Goal: Task Accomplishment & Management: Use online tool/utility

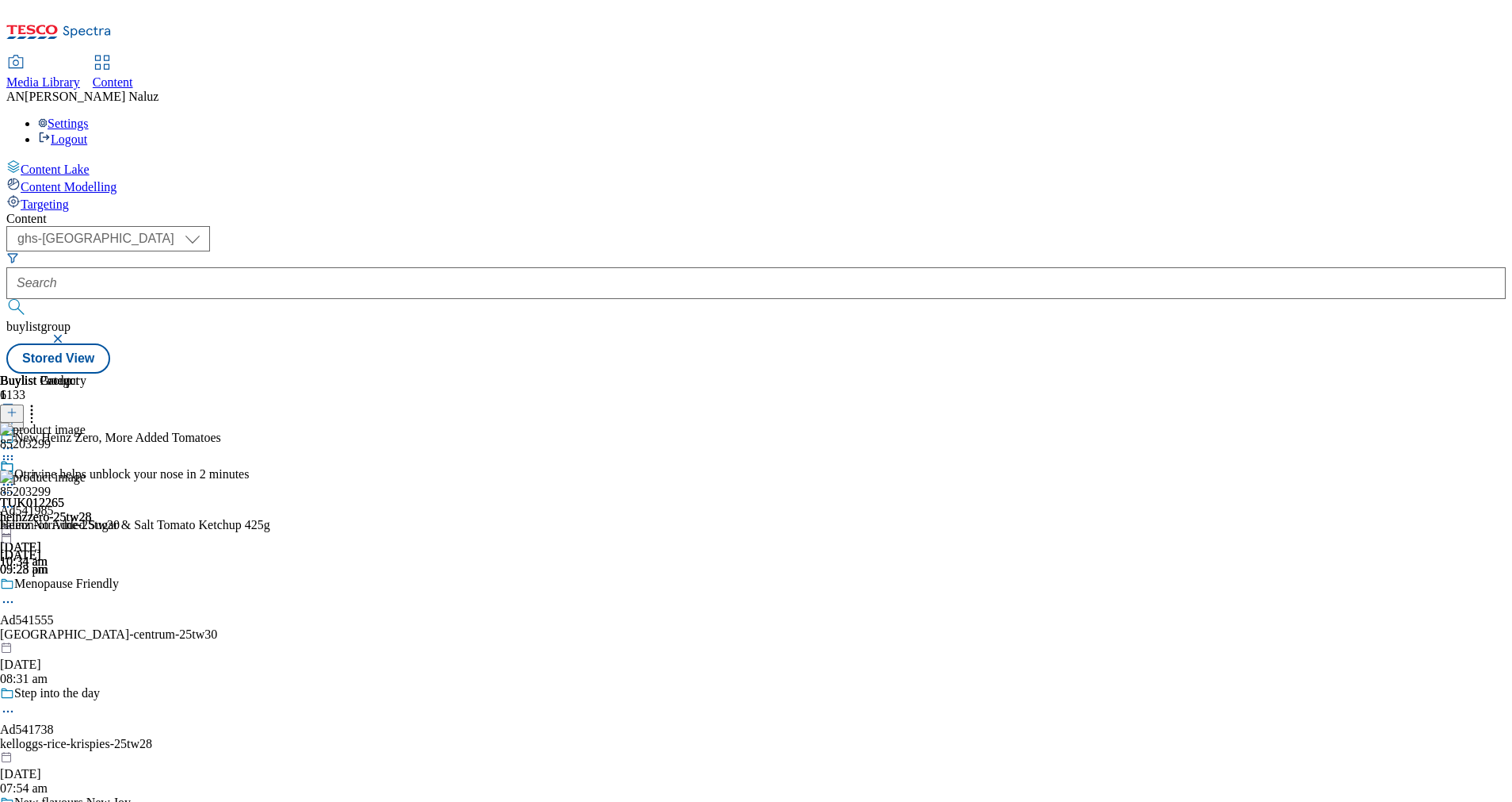
select select "ghs-uk"
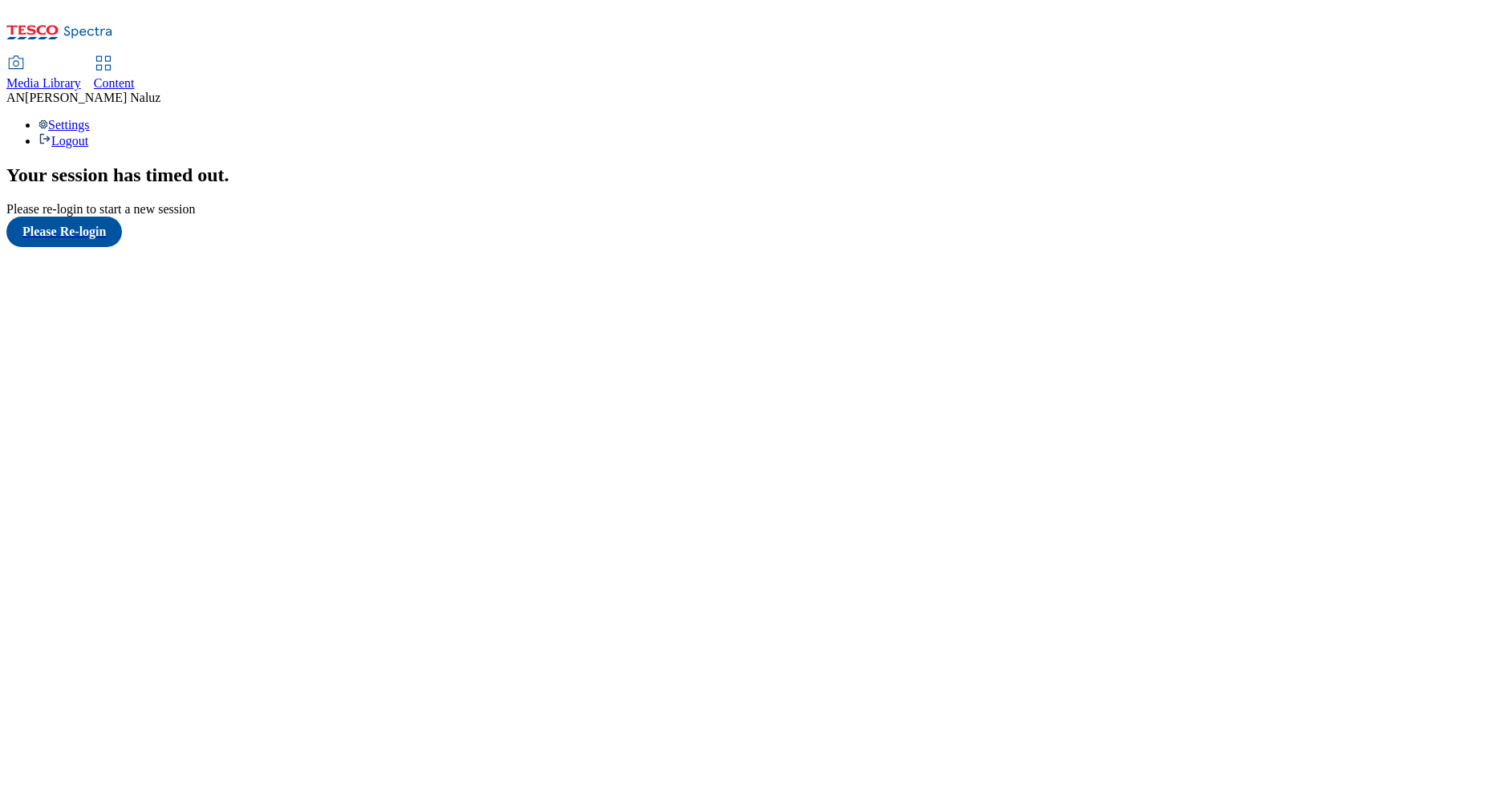
click at [135, 76] on span "Content" at bounding box center [114, 83] width 41 height 13
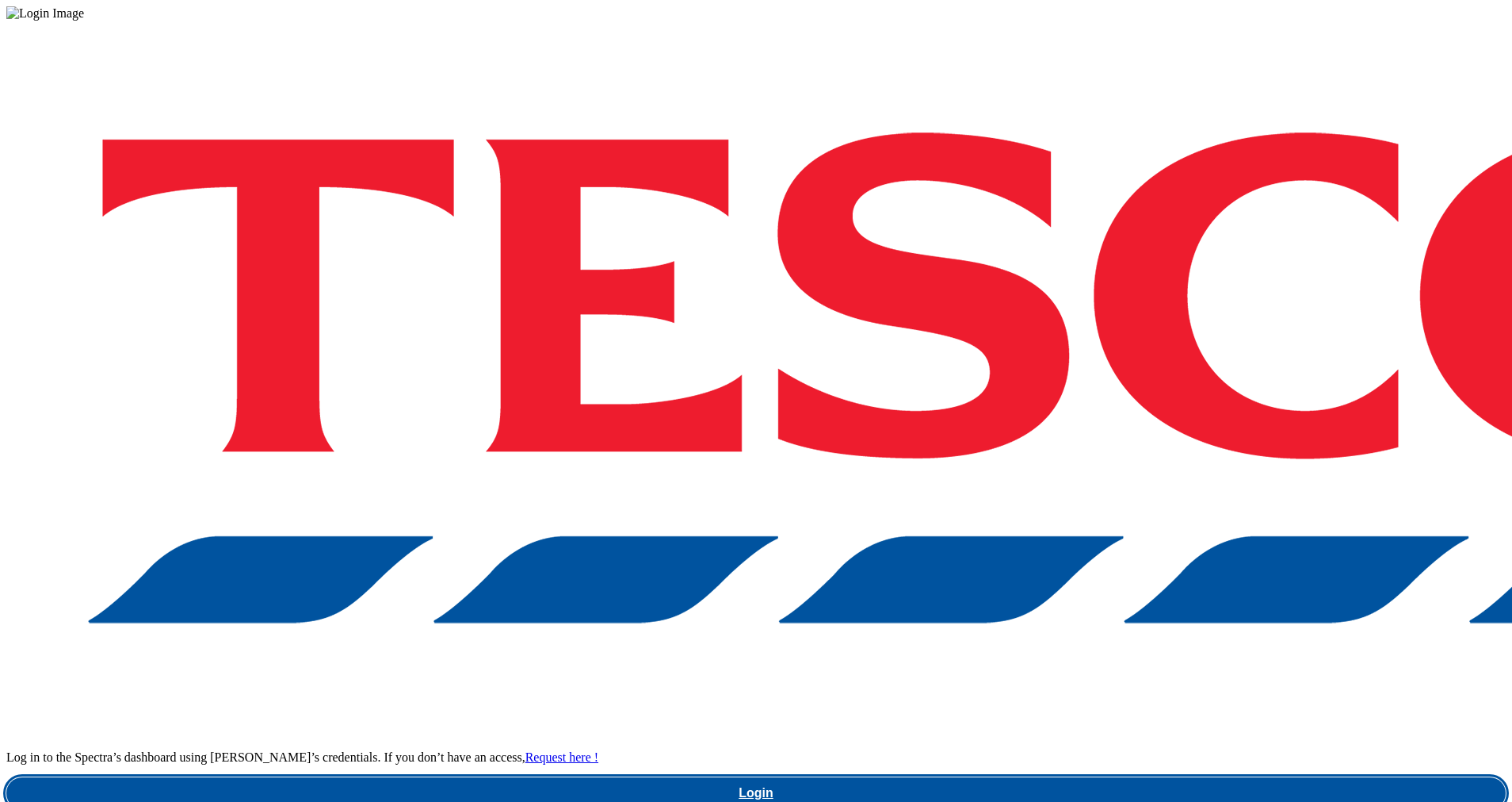
click at [1195, 777] on link "Login" at bounding box center [756, 793] width 1500 height 32
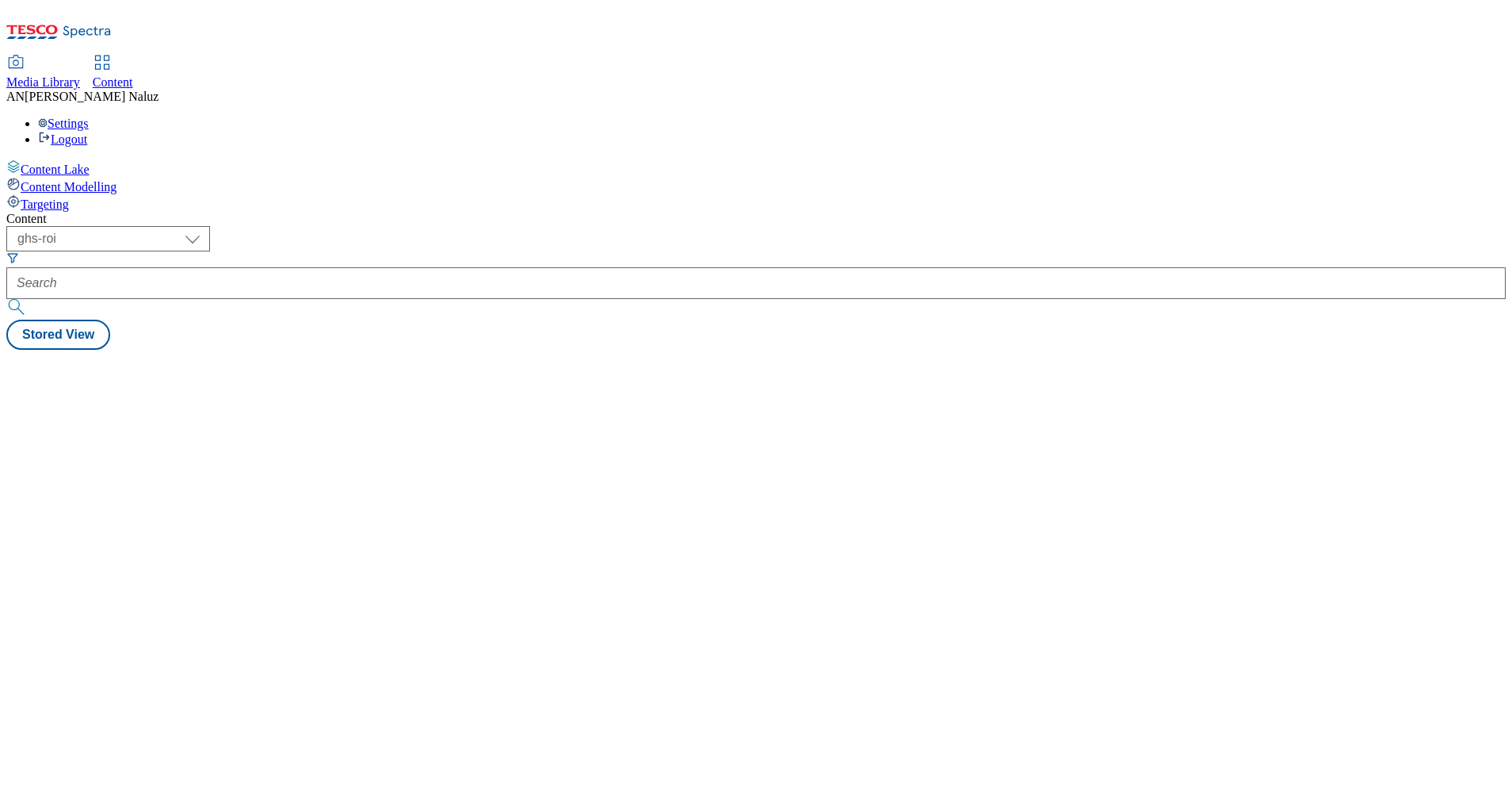
click at [837, 323] on div "Content ( optional ) ghs-roi ghs-uk ghs-roi Stored View" at bounding box center [756, 281] width 1500 height 138
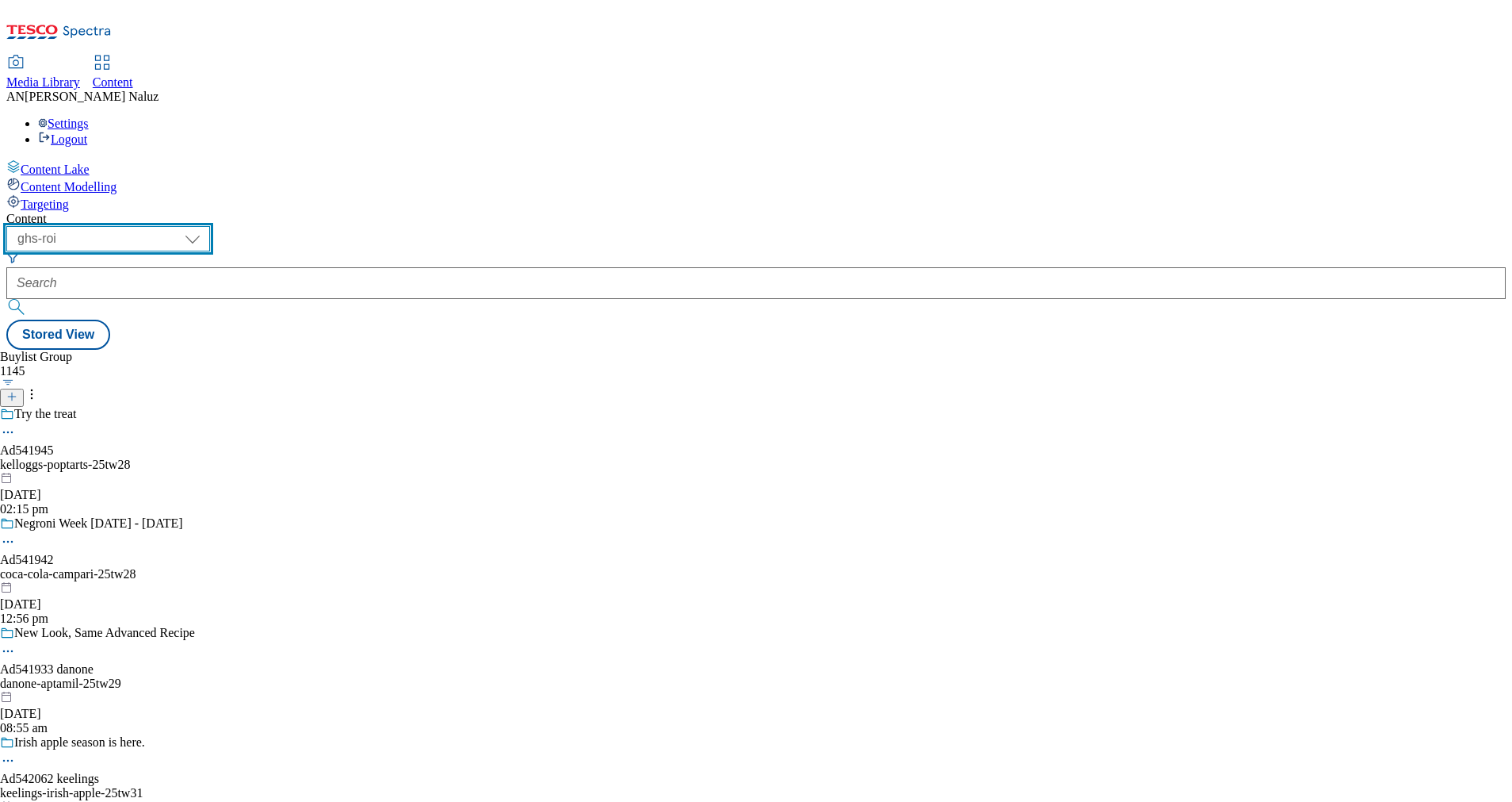
click at [210, 226] on select "ghs-roi ghs-uk" at bounding box center [108, 238] width 204 height 25
select select "ghs-uk"
click at [206, 226] on select "ghs-roi ghs-uk" at bounding box center [108, 238] width 204 height 25
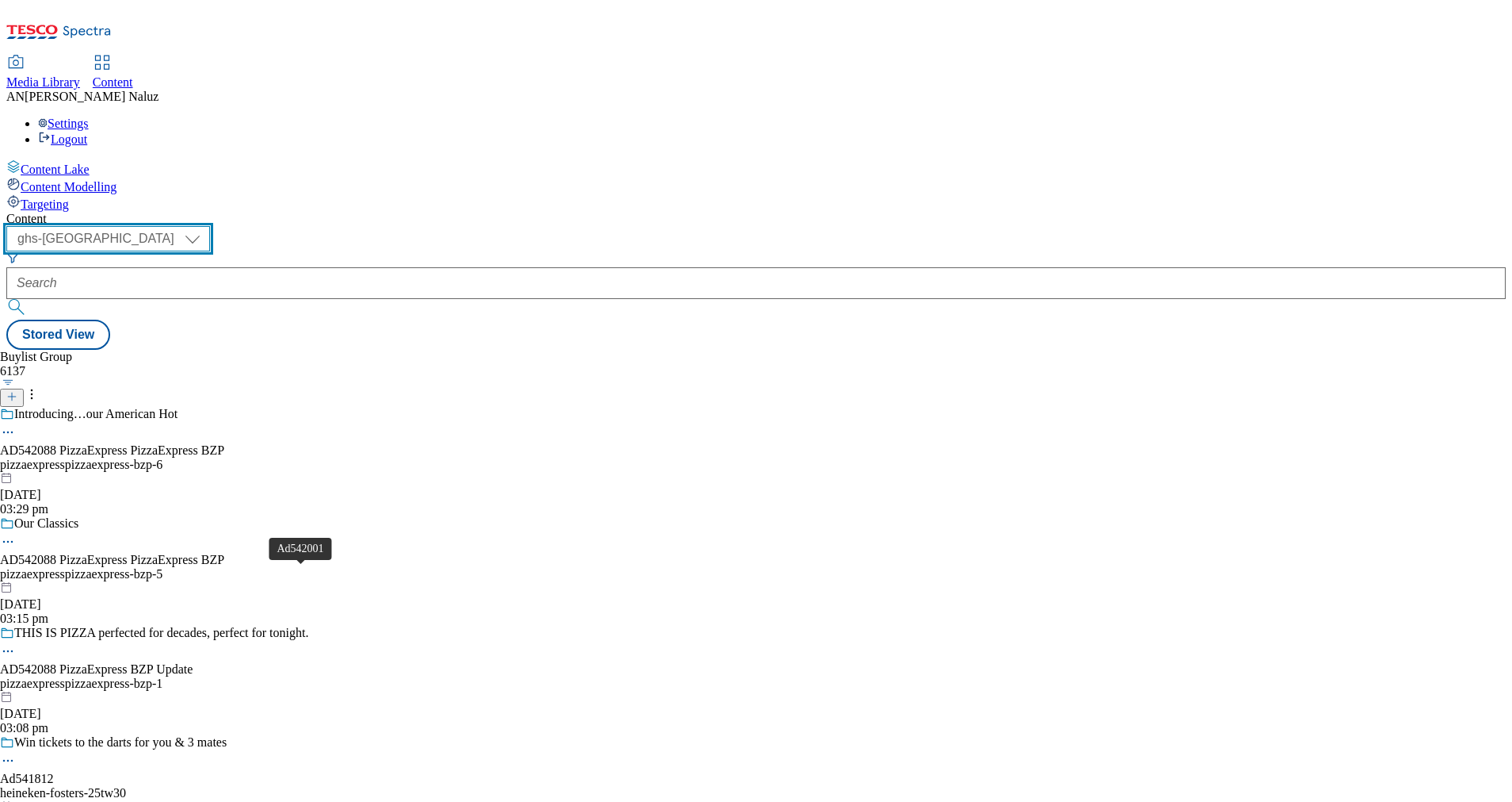
scroll to position [3378, 0]
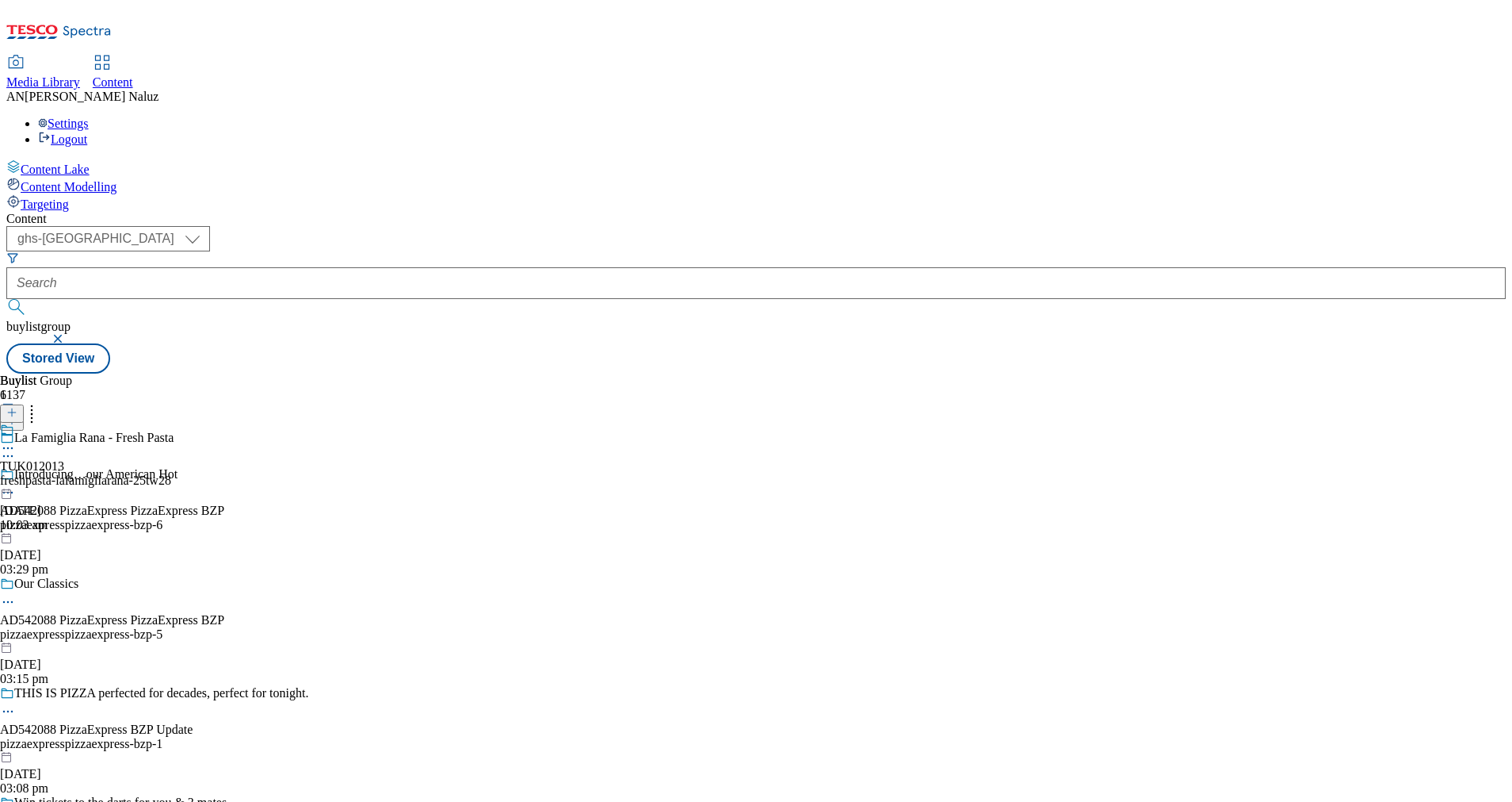
click at [171, 473] on div "freshpasta-lafamigliarana-25tw28" at bounding box center [85, 480] width 171 height 14
click at [86, 473] on div "lafamiglia" at bounding box center [43, 480] width 86 height 14
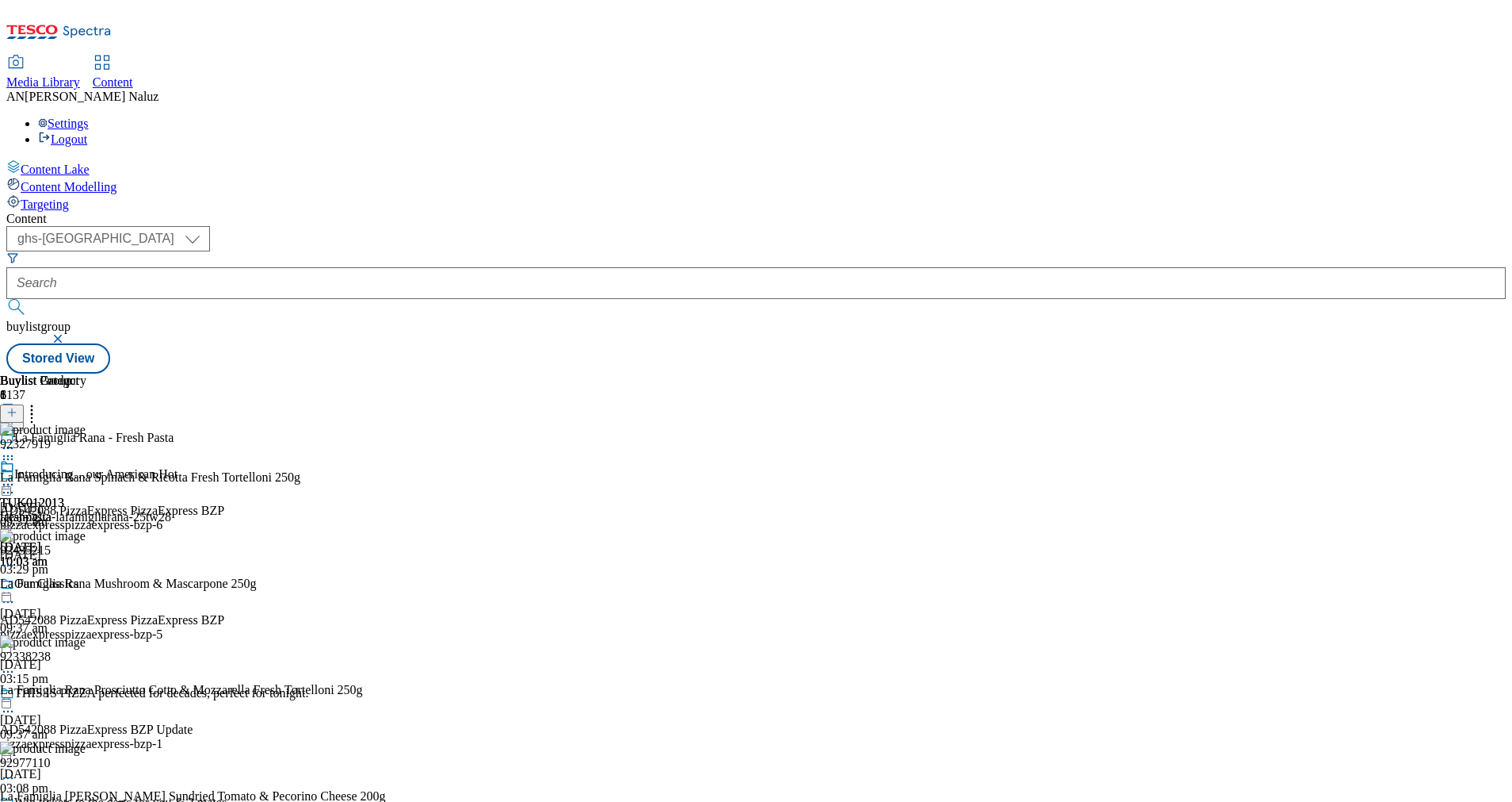
scroll to position [54, 0]
click at [16, 477] on icon at bounding box center [7, 484] width 16 height 16
click at [131, 622] on span "Open Preview Url" at bounding box center [90, 628] width 82 height 12
click at [1213, 374] on div "Buylist Product 8 92327919 La Famiglia Rana Spinach & Ricotta Fresh Tortelloni …" at bounding box center [756, 374] width 1500 height 0
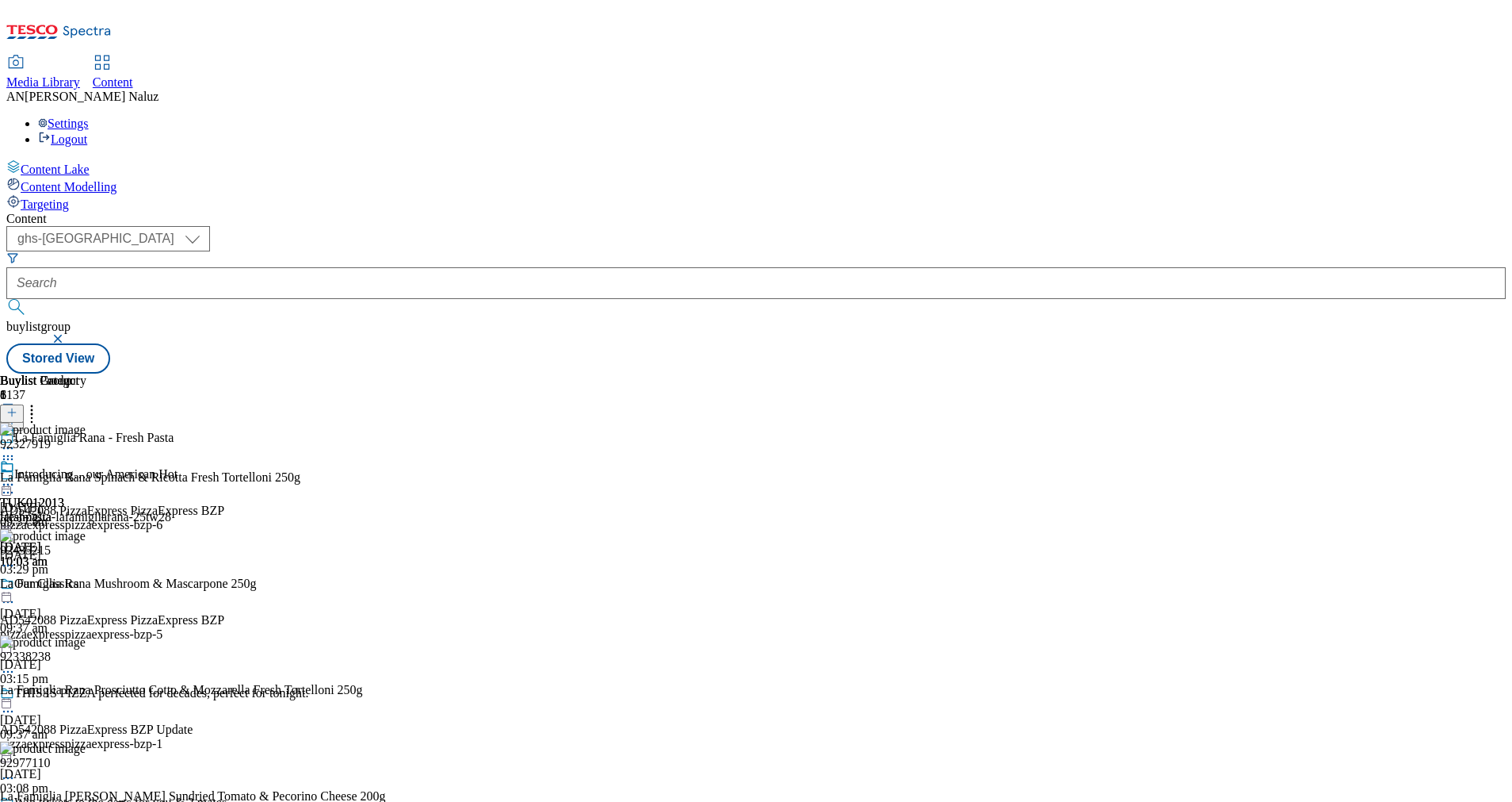
click at [1418, 374] on div "Buylist Group 6137 La Famiglia Rana - Fresh Pasta Introducing…our American Hot …" at bounding box center [756, 374] width 1500 height 0
click at [24, 404] on button at bounding box center [11, 413] width 24 height 18
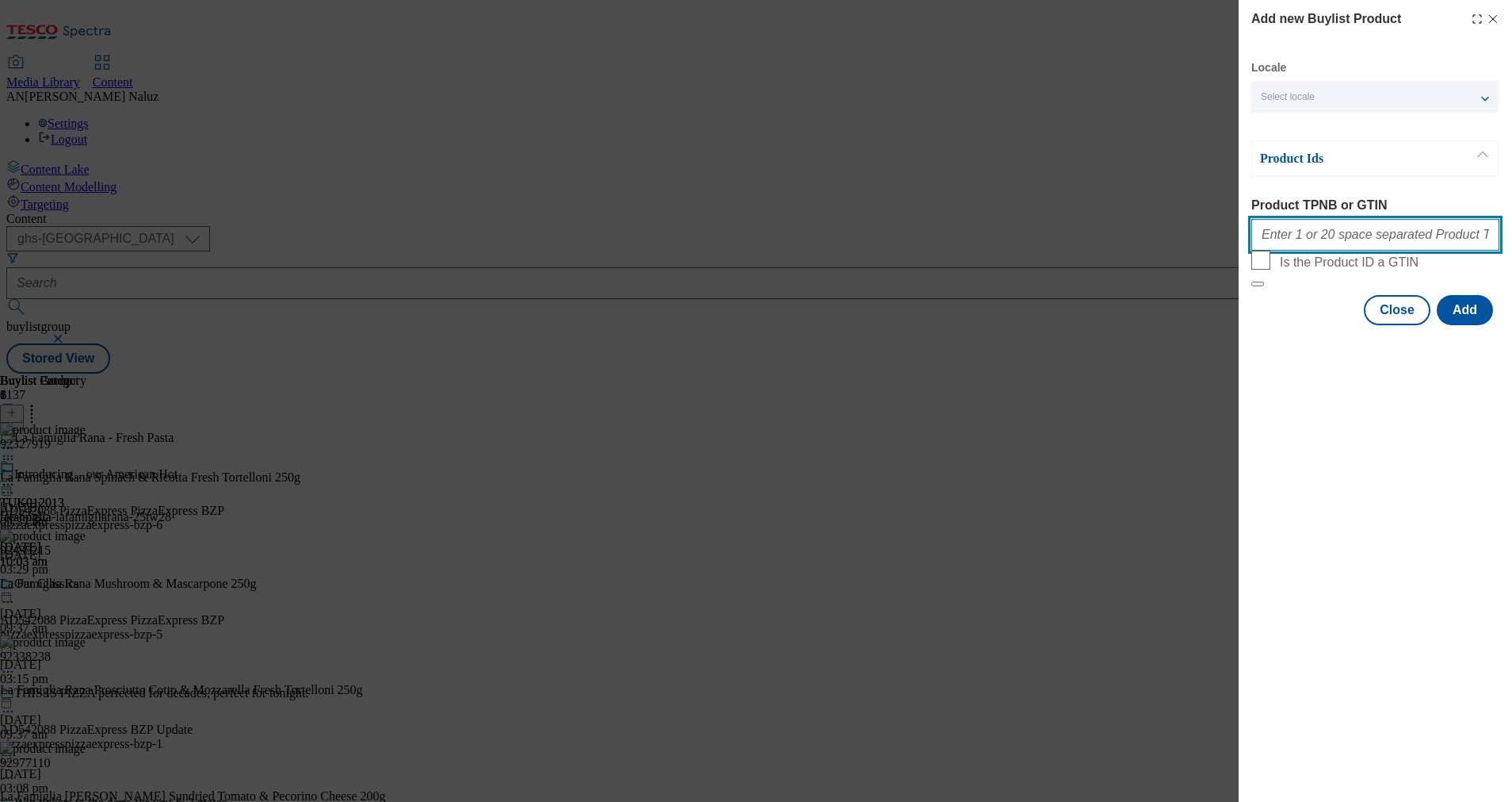
click at [1317, 241] on input "Product TPNB or GTIN" at bounding box center [1376, 234] width 248 height 32
click at [1354, 233] on input "Product TPNB or GTIN" at bounding box center [1376, 234] width 248 height 32
paste input "⦁ 96972800"
click at [1274, 236] on input "⦁ 96972800" at bounding box center [1376, 234] width 248 height 32
click at [1321, 240] on input "96972800" at bounding box center [1376, 234] width 248 height 32
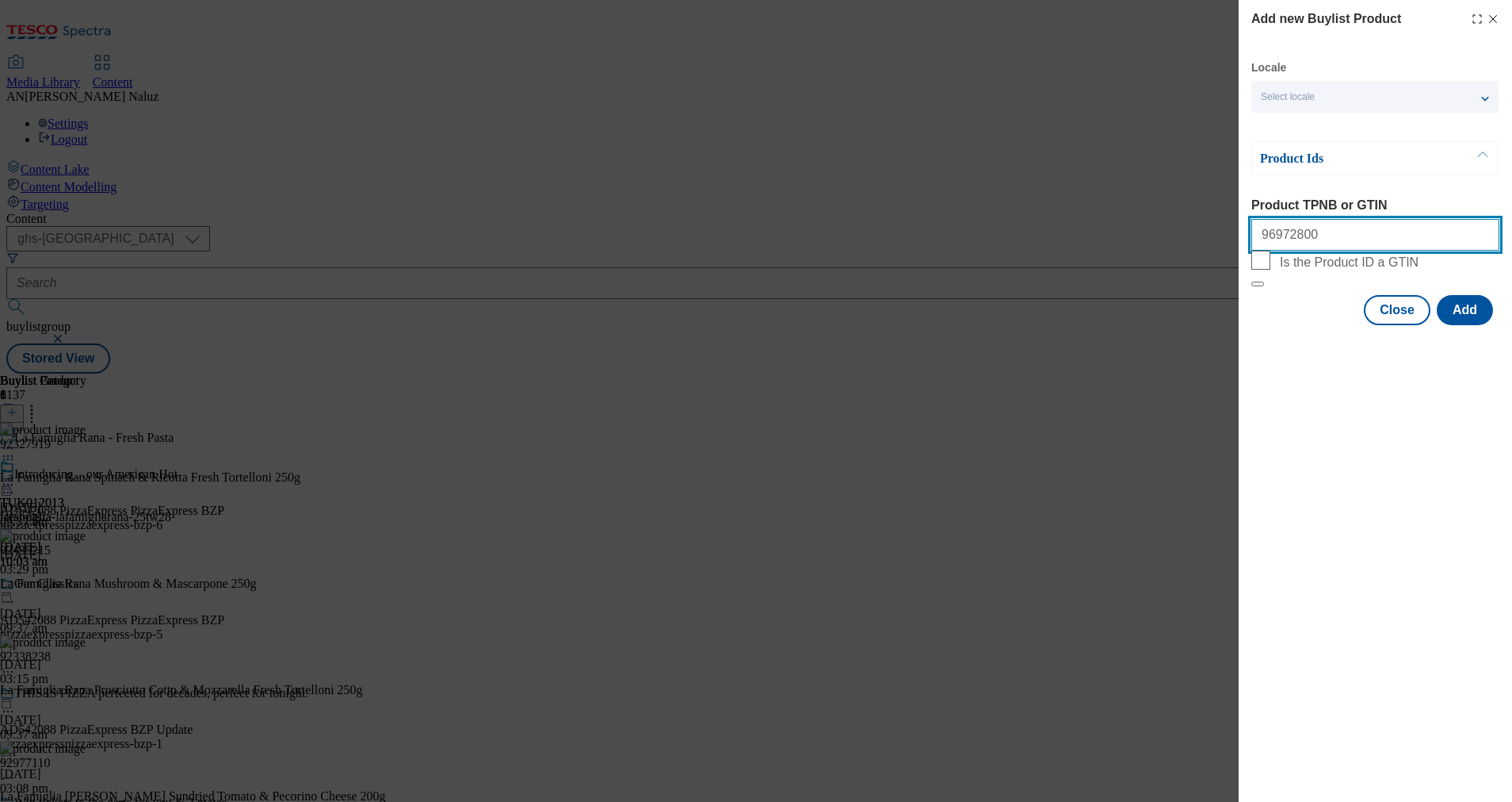
click at [1404, 251] on input "96972800" at bounding box center [1376, 234] width 248 height 32
paste input "⦁ 97026605"
click at [1317, 242] on input "96972800 ⦁ 97026605" at bounding box center [1376, 234] width 248 height 32
click at [1396, 251] on input "96972800 97026605" at bounding box center [1376, 234] width 248 height 32
paste input "⦁ 97064381"
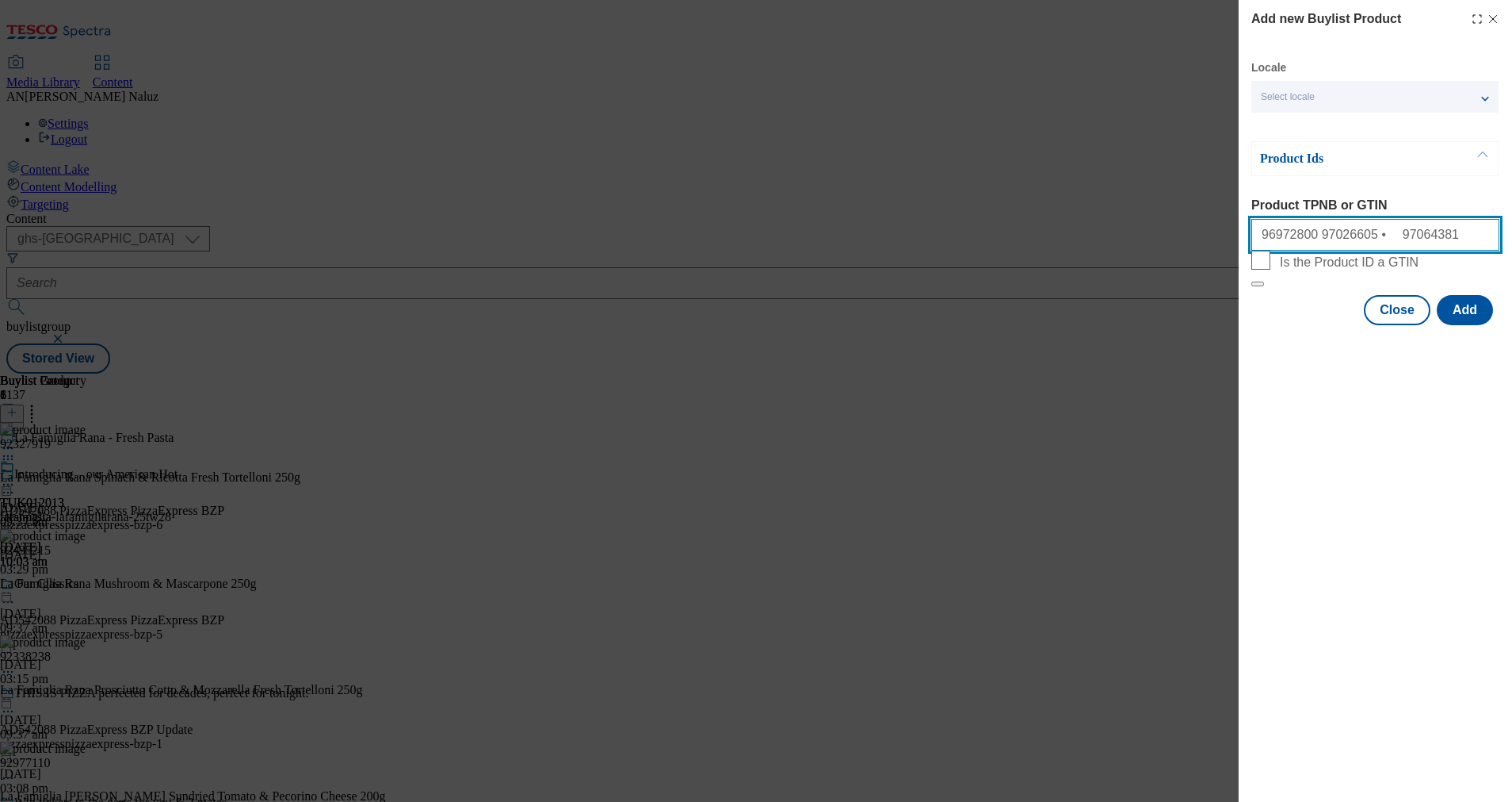
click at [1354, 237] on input "96972800 97026605 ⦁ 97064381" at bounding box center [1376, 234] width 248 height 32
type input "96972800 97026605 97064381"
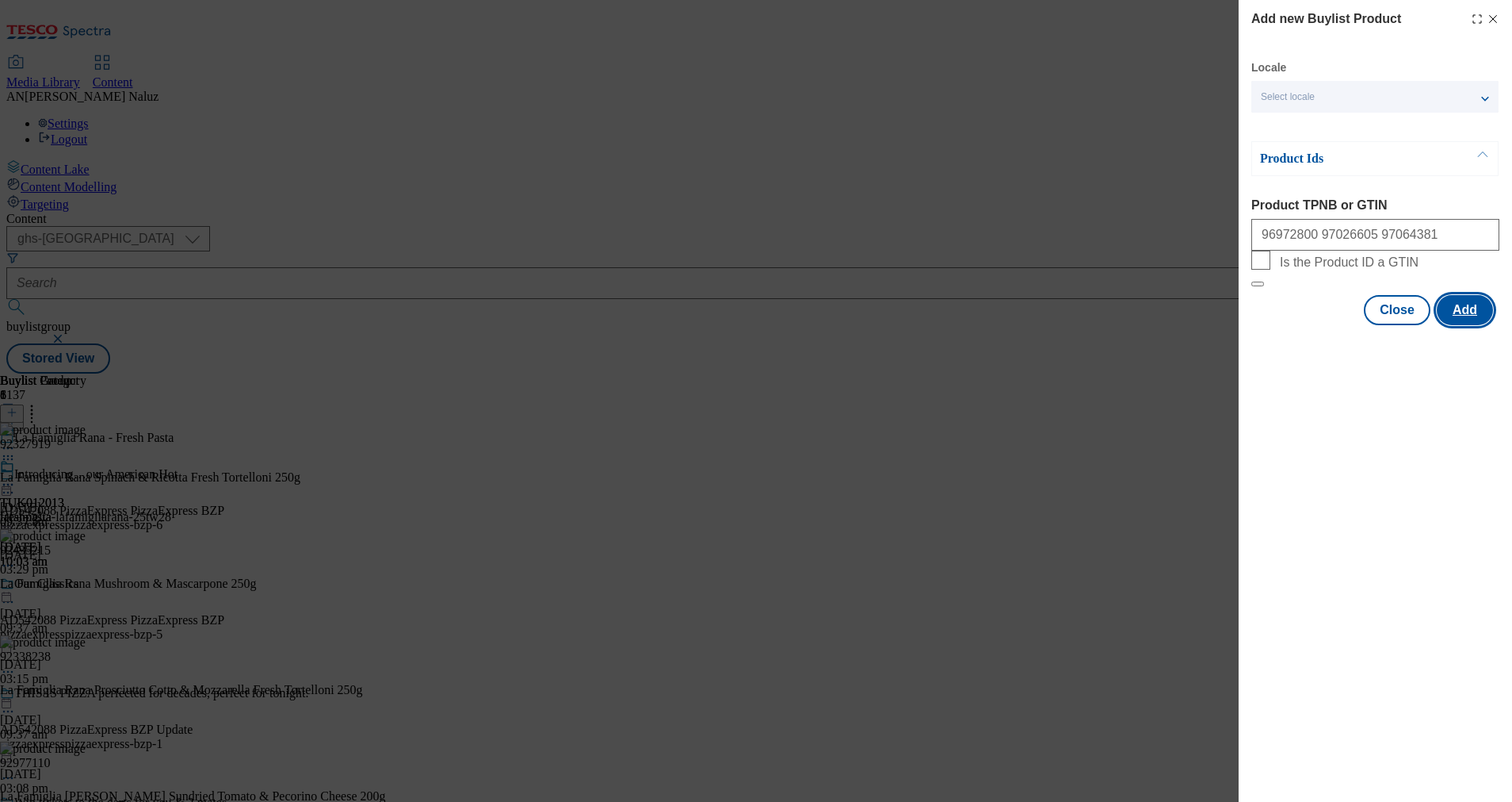
click at [1464, 325] on button "Add" at bounding box center [1465, 310] width 57 height 30
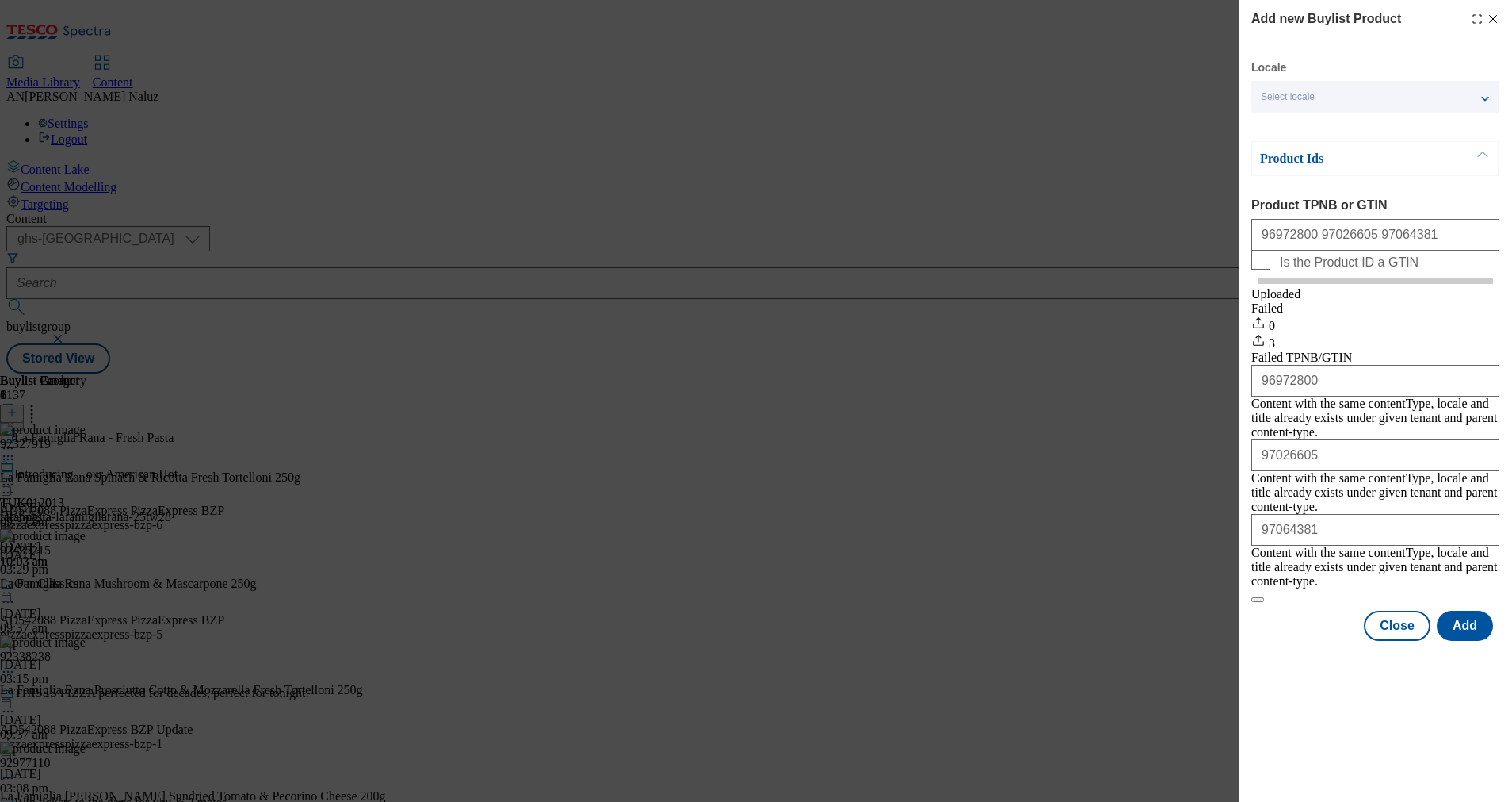
click at [1491, 13] on icon "Modal" at bounding box center [1492, 18] width 12 height 12
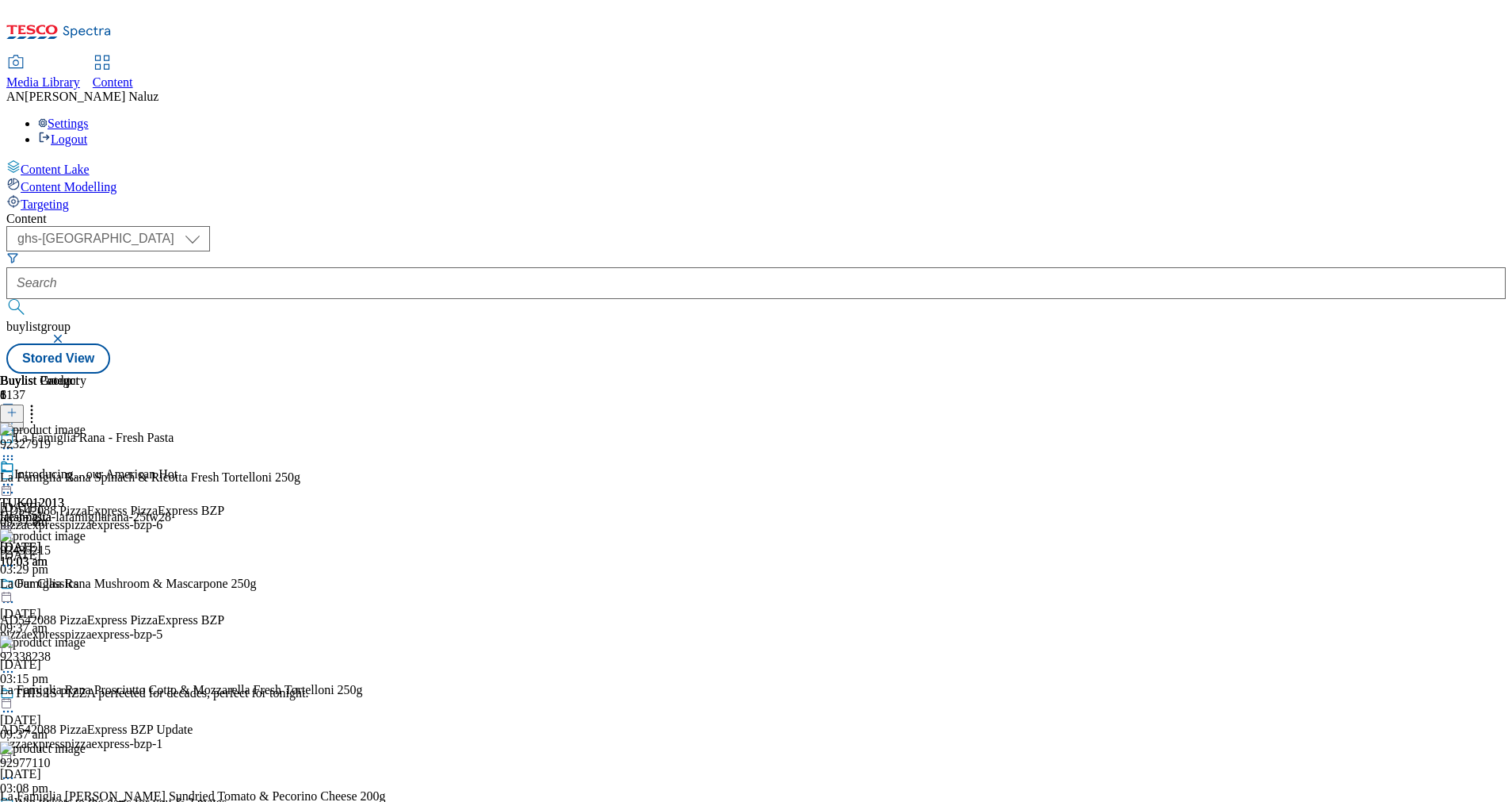
click at [34, 409] on circle at bounding box center [32, 410] width 2 height 2
click at [16, 477] on icon at bounding box center [7, 484] width 16 height 16
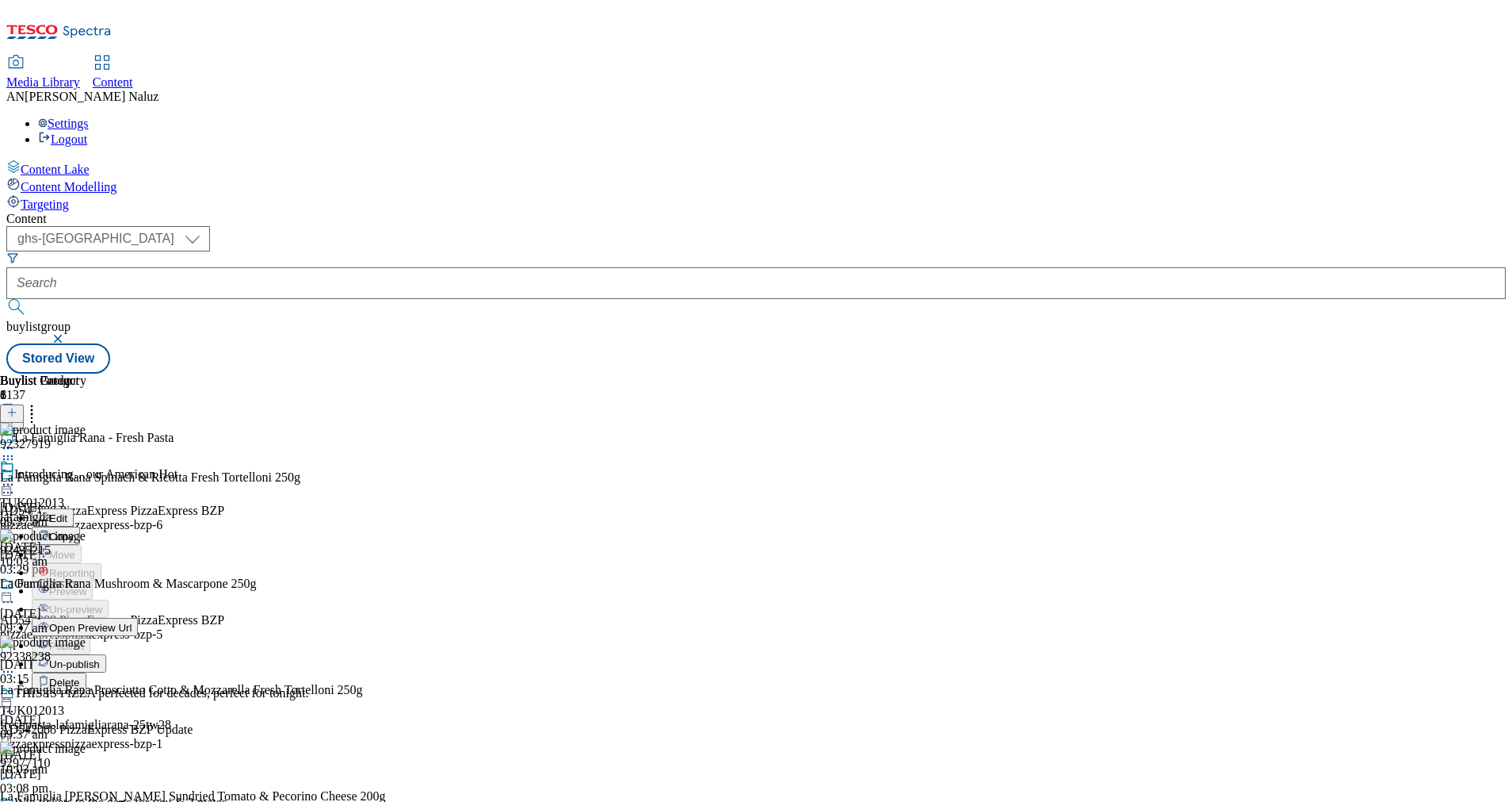
click at [131, 622] on span "Open Preview Url" at bounding box center [90, 628] width 82 height 12
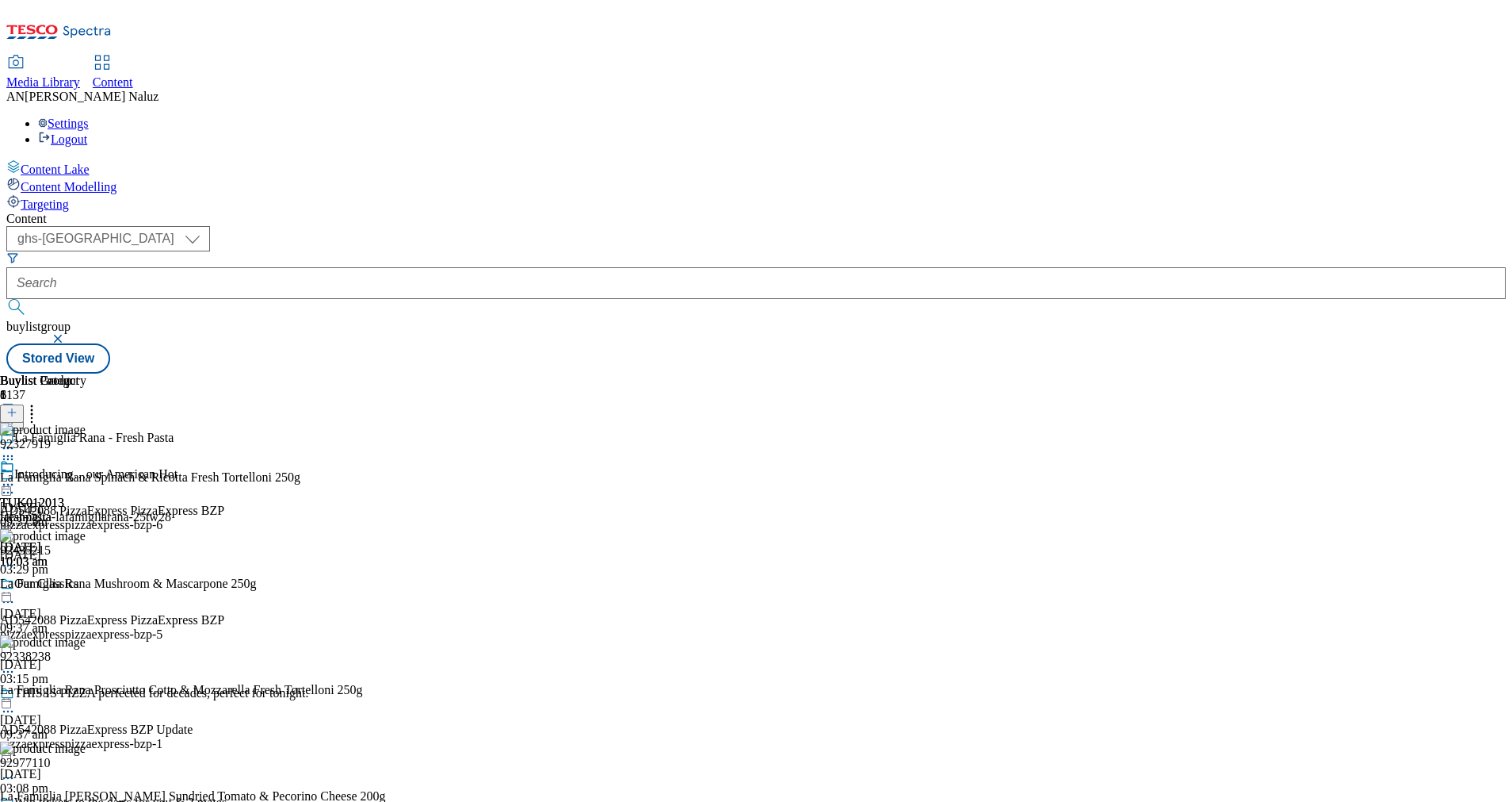
click at [10, 484] on circle at bounding box center [8, 485] width 2 height 2
click at [100, 658] on span "Un-publish" at bounding box center [75, 664] width 51 height 12
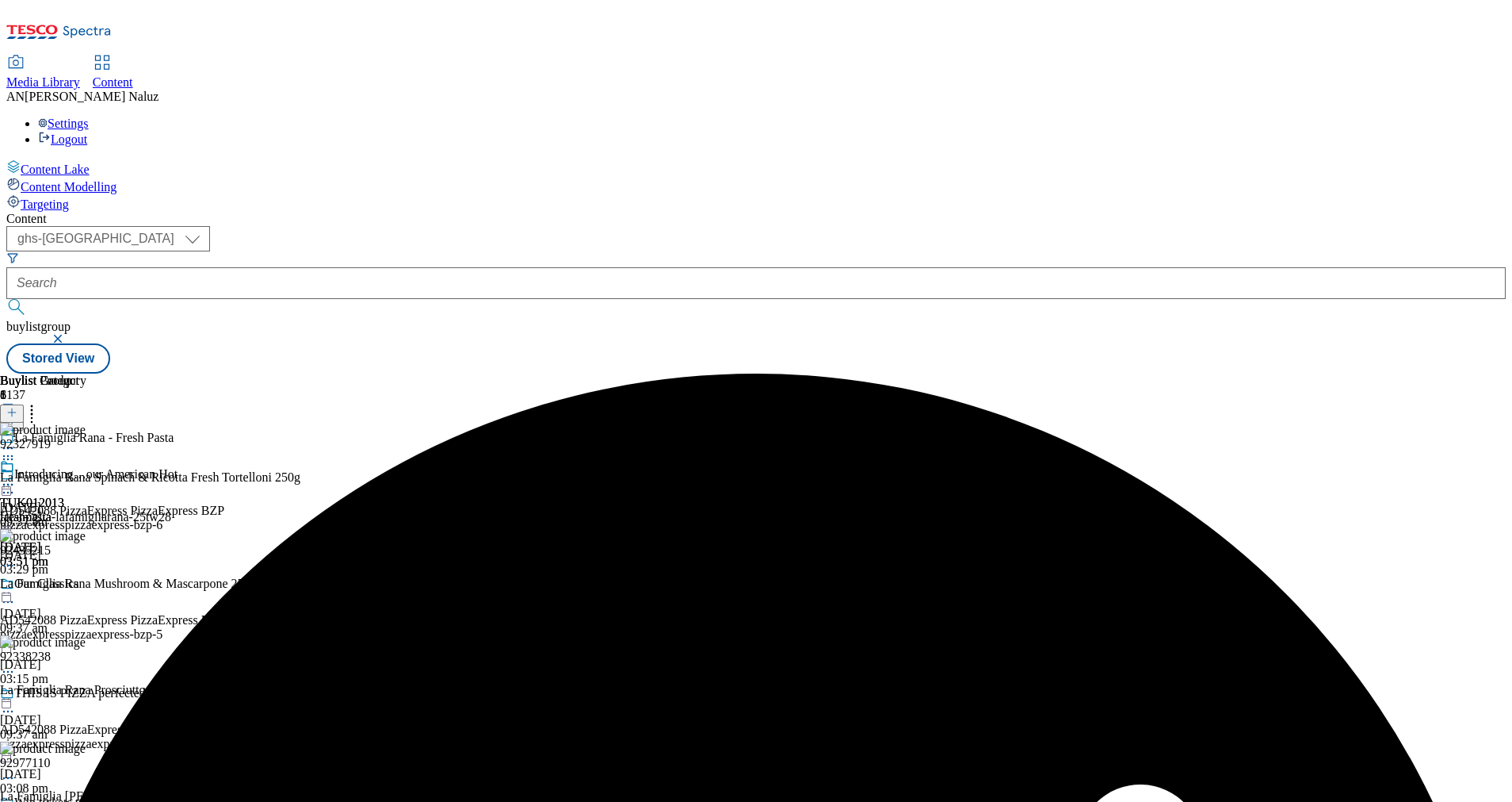
click at [16, 477] on icon at bounding box center [7, 484] width 16 height 16
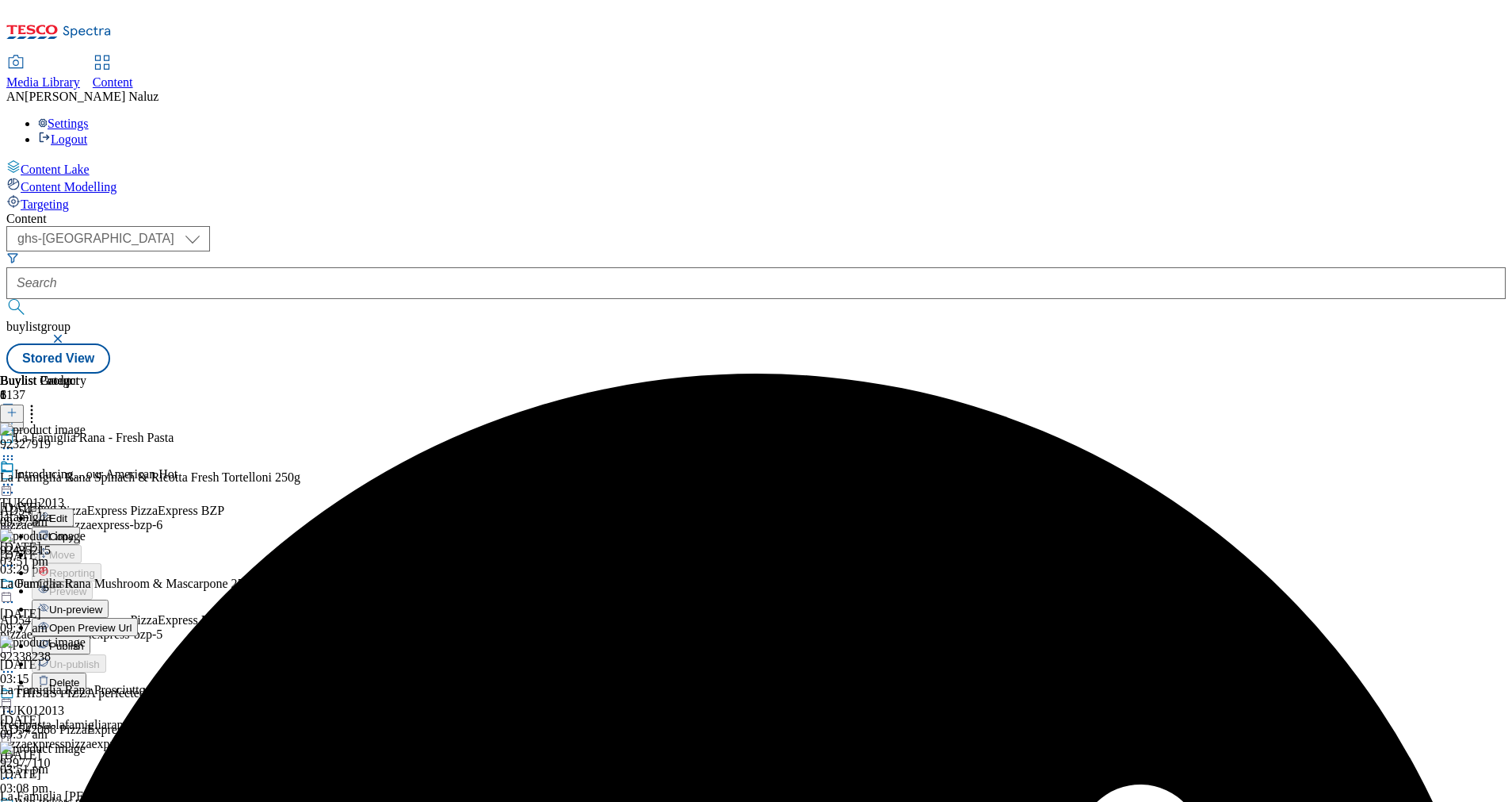
click at [102, 603] on span "Un-preview" at bounding box center [76, 609] width 53 height 12
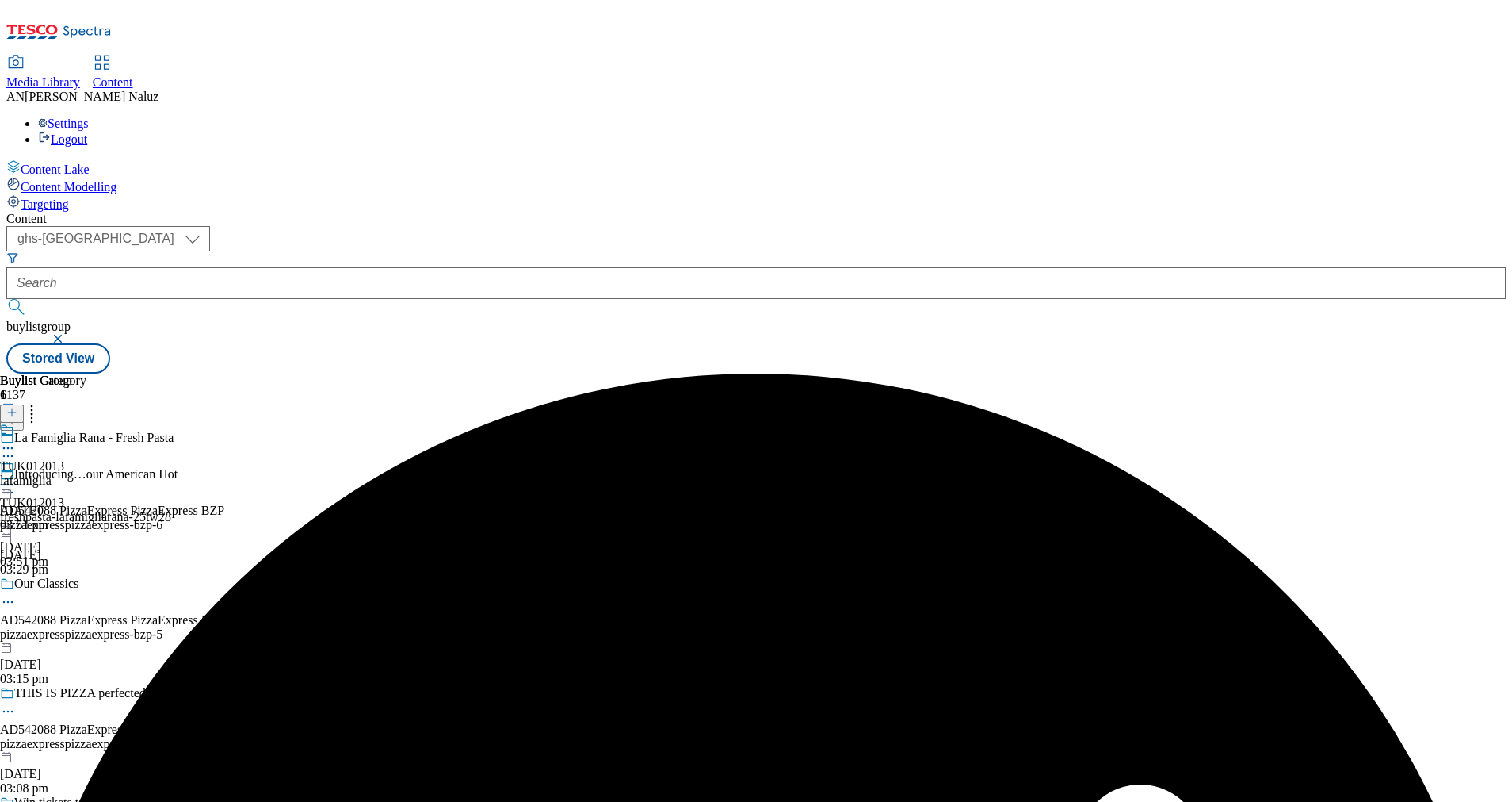
click at [16, 477] on icon at bounding box center [7, 484] width 16 height 16
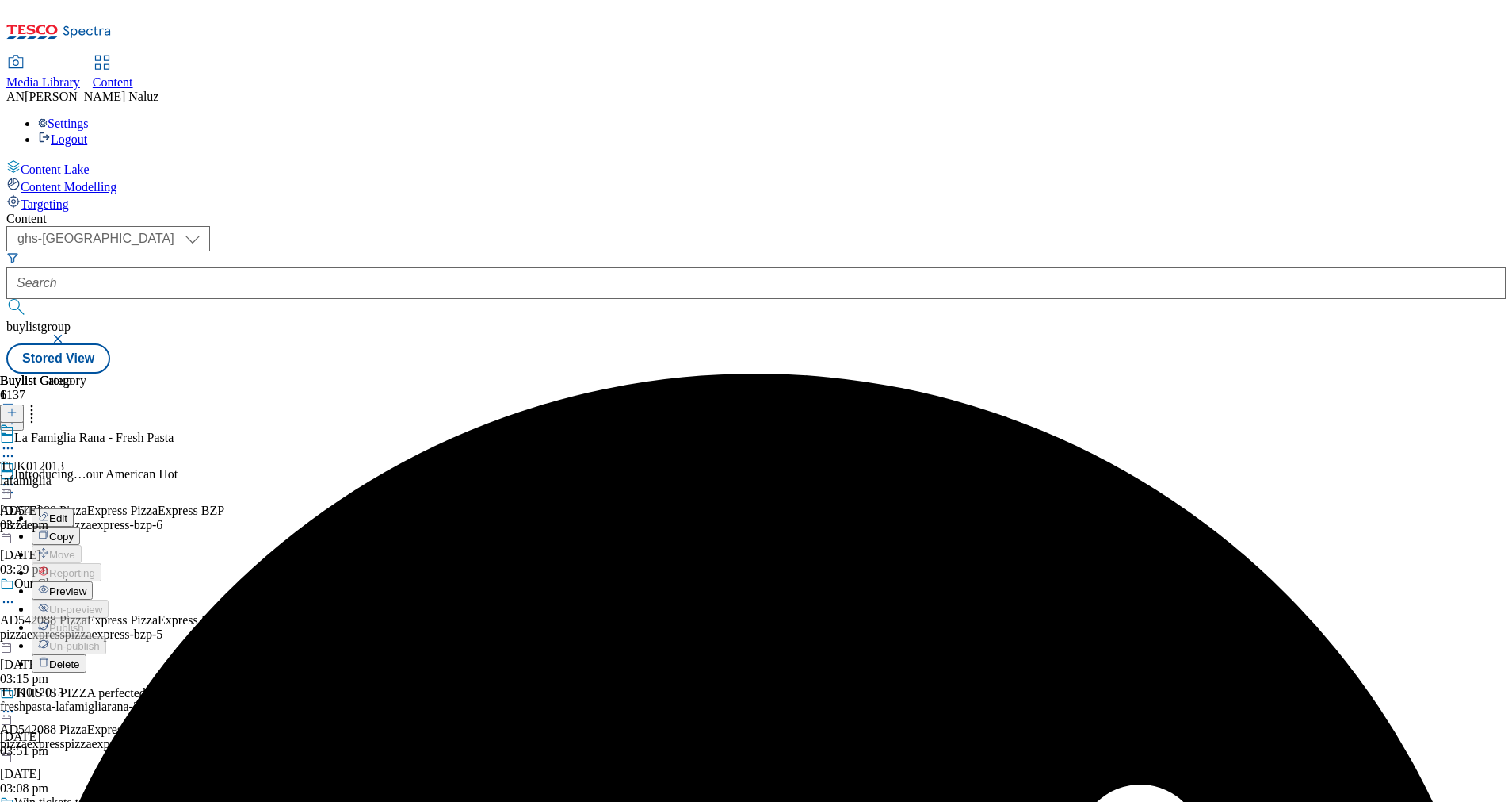
click at [16, 440] on icon at bounding box center [7, 448] width 16 height 16
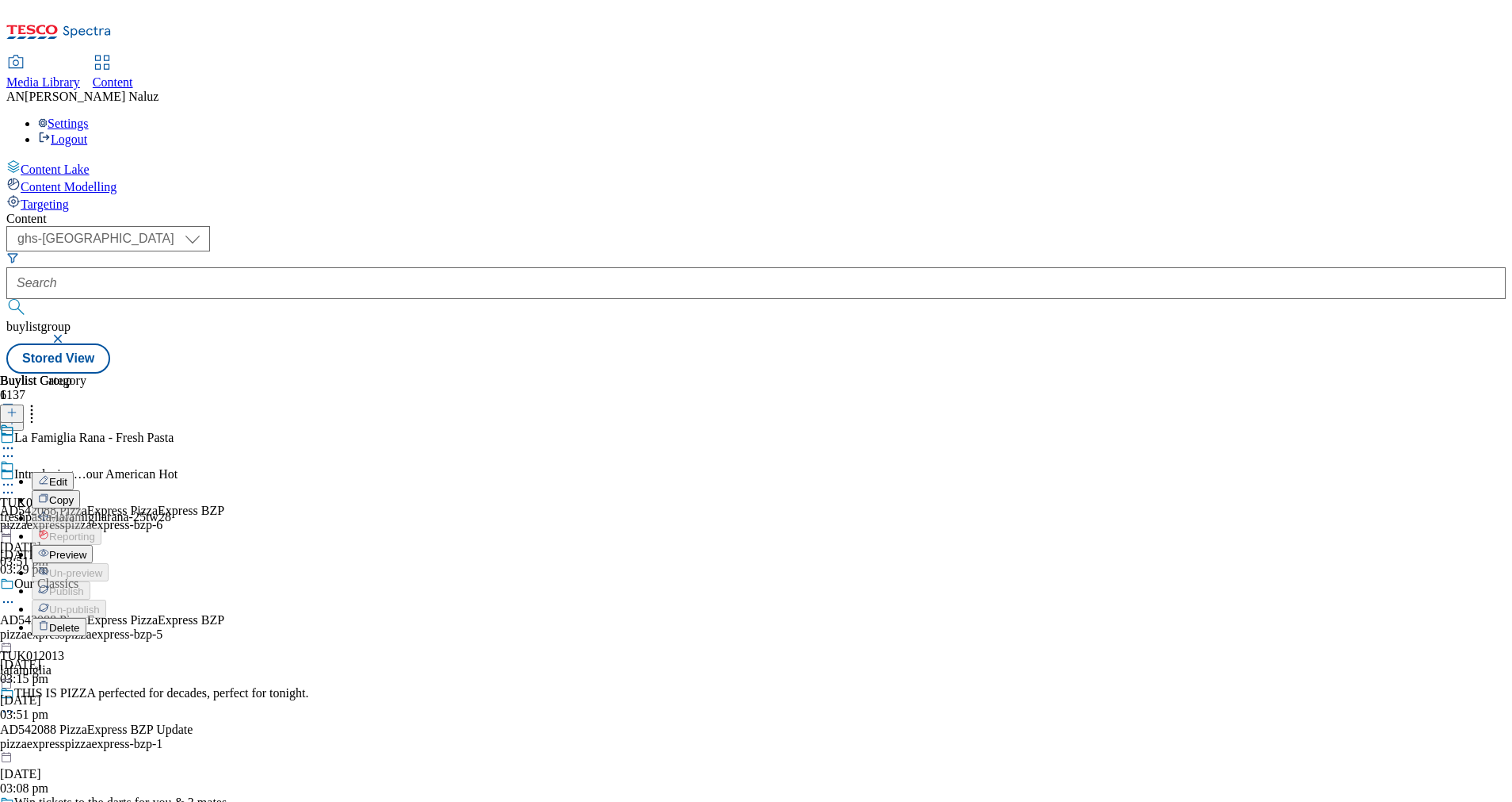
click at [16, 477] on icon at bounding box center [7, 484] width 16 height 16
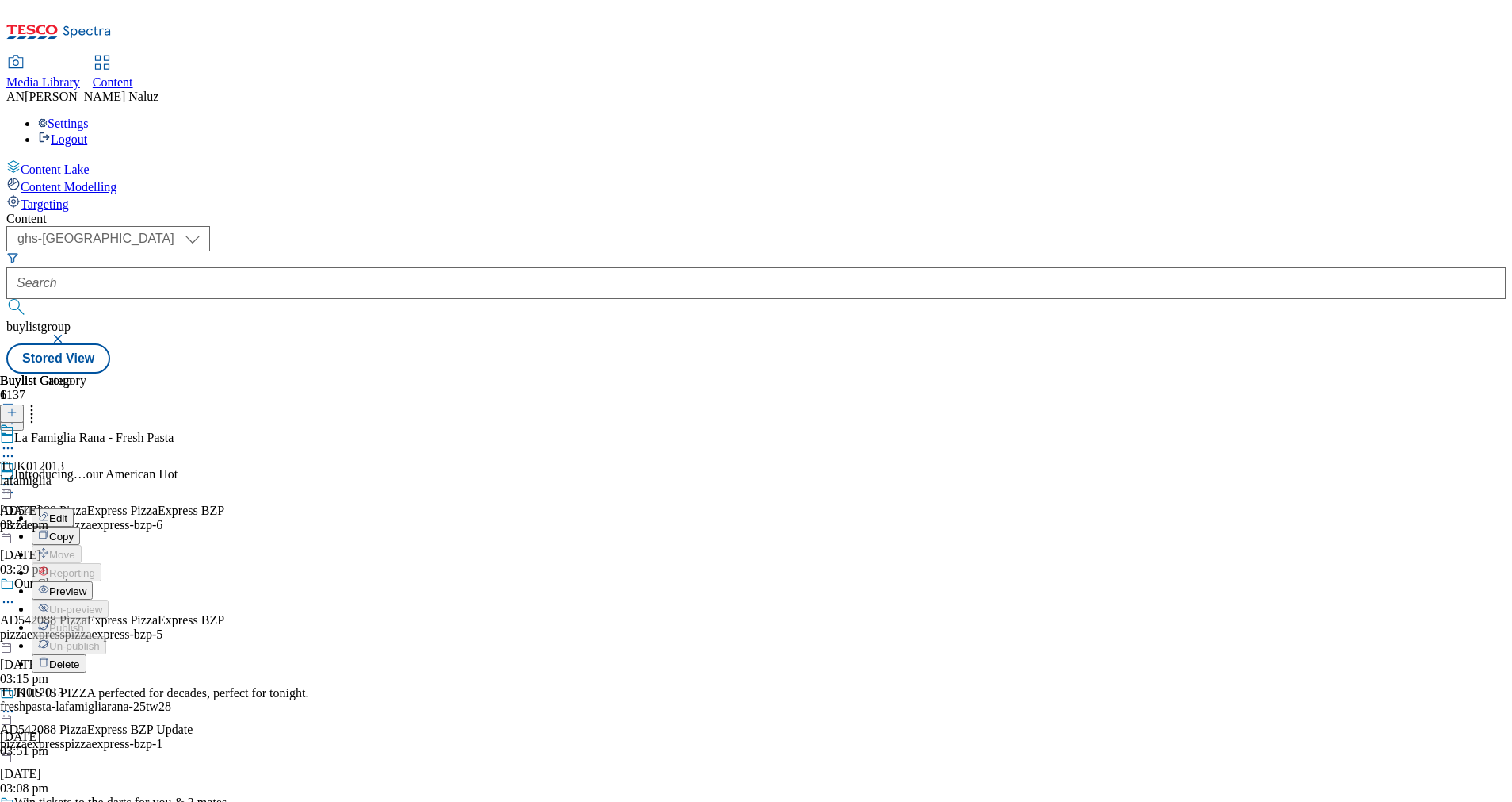
click at [86, 422] on div "TUK012013 lafamiglia 3 Sept 2025 03:51 pm" at bounding box center [43, 477] width 86 height 109
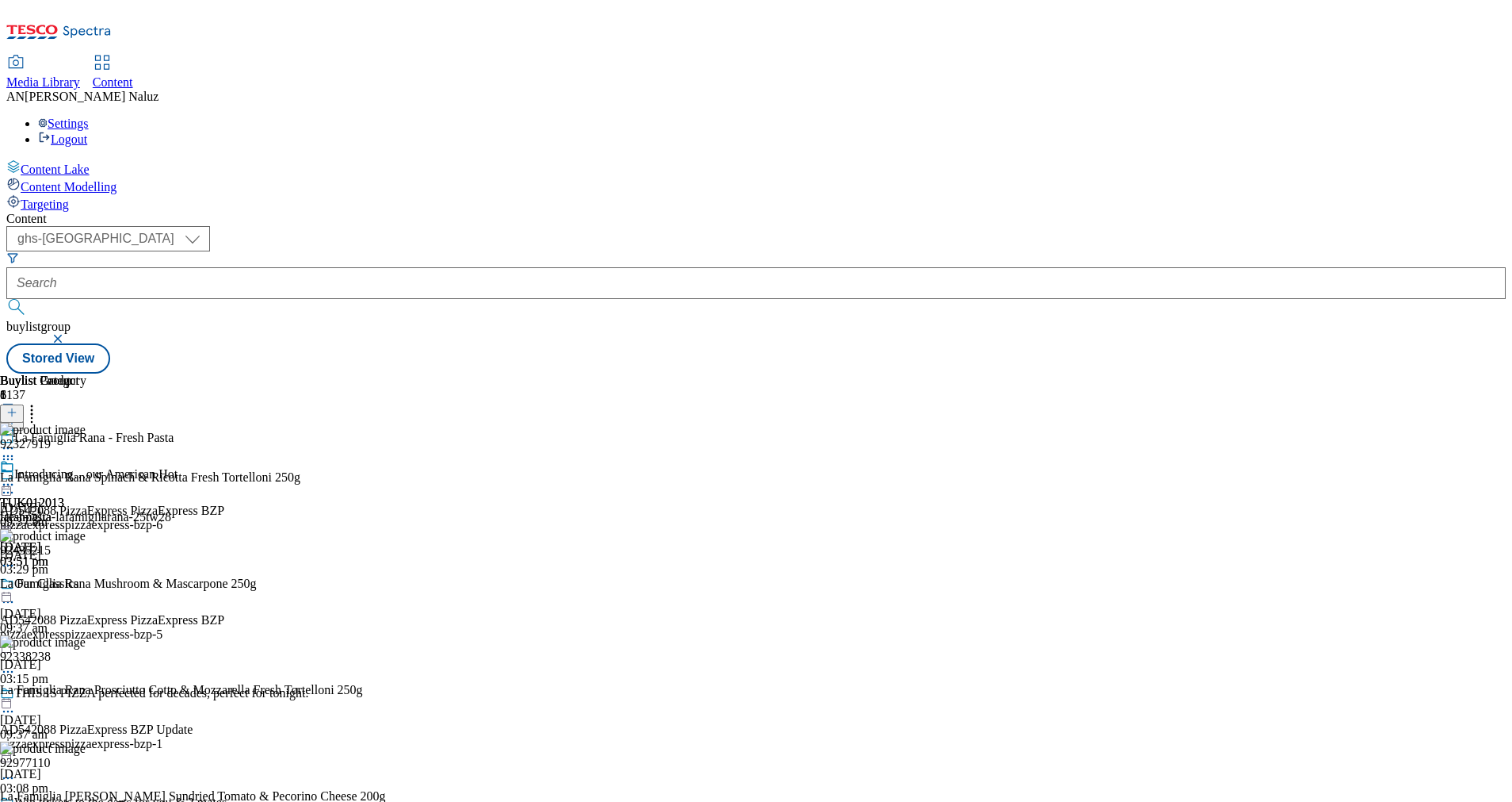
click at [86, 477] on div at bounding box center [43, 486] width 86 height 19
click at [16, 477] on icon at bounding box center [7, 484] width 16 height 16
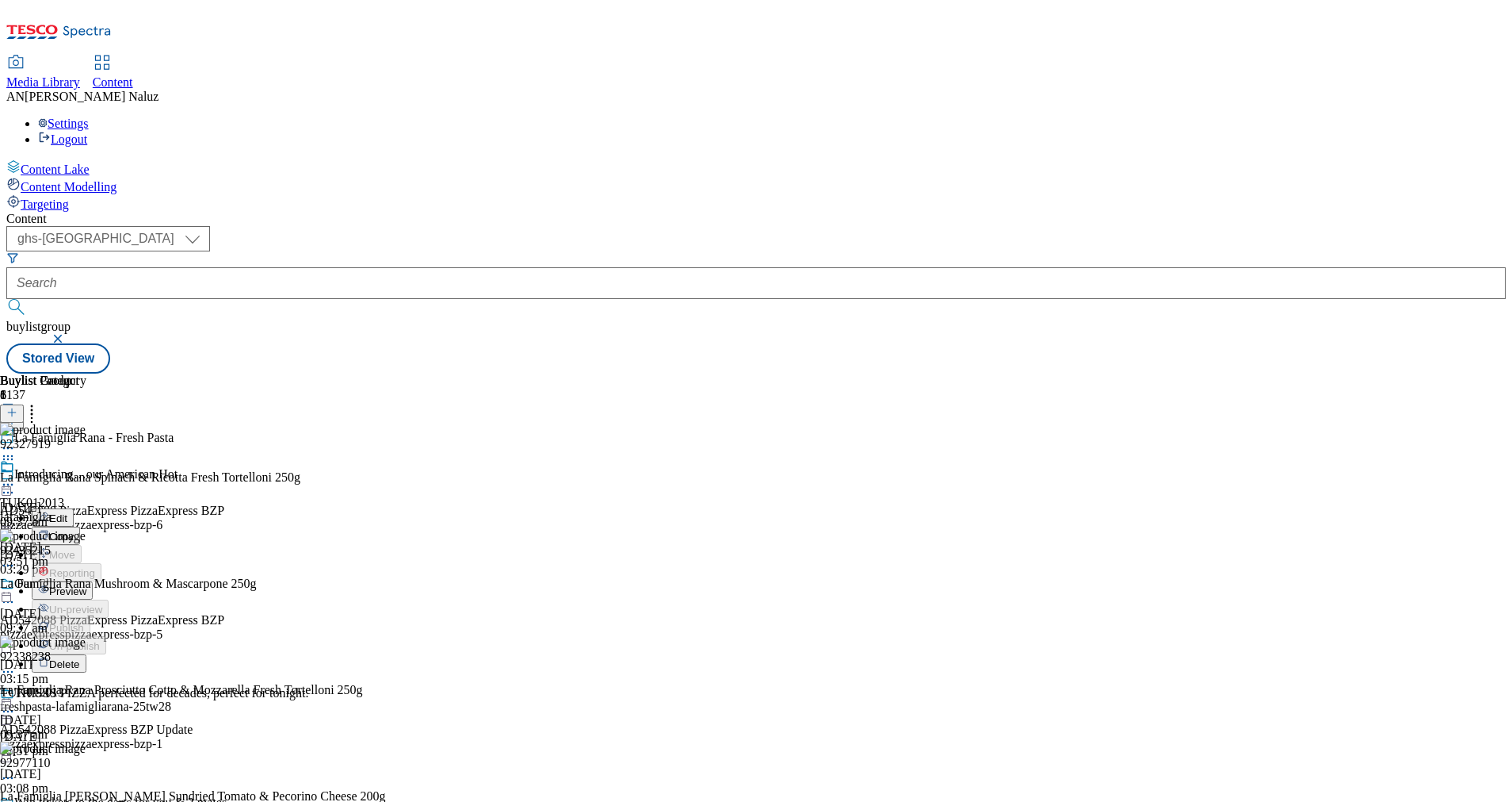
click at [171, 581] on li "Preview" at bounding box center [102, 590] width 140 height 18
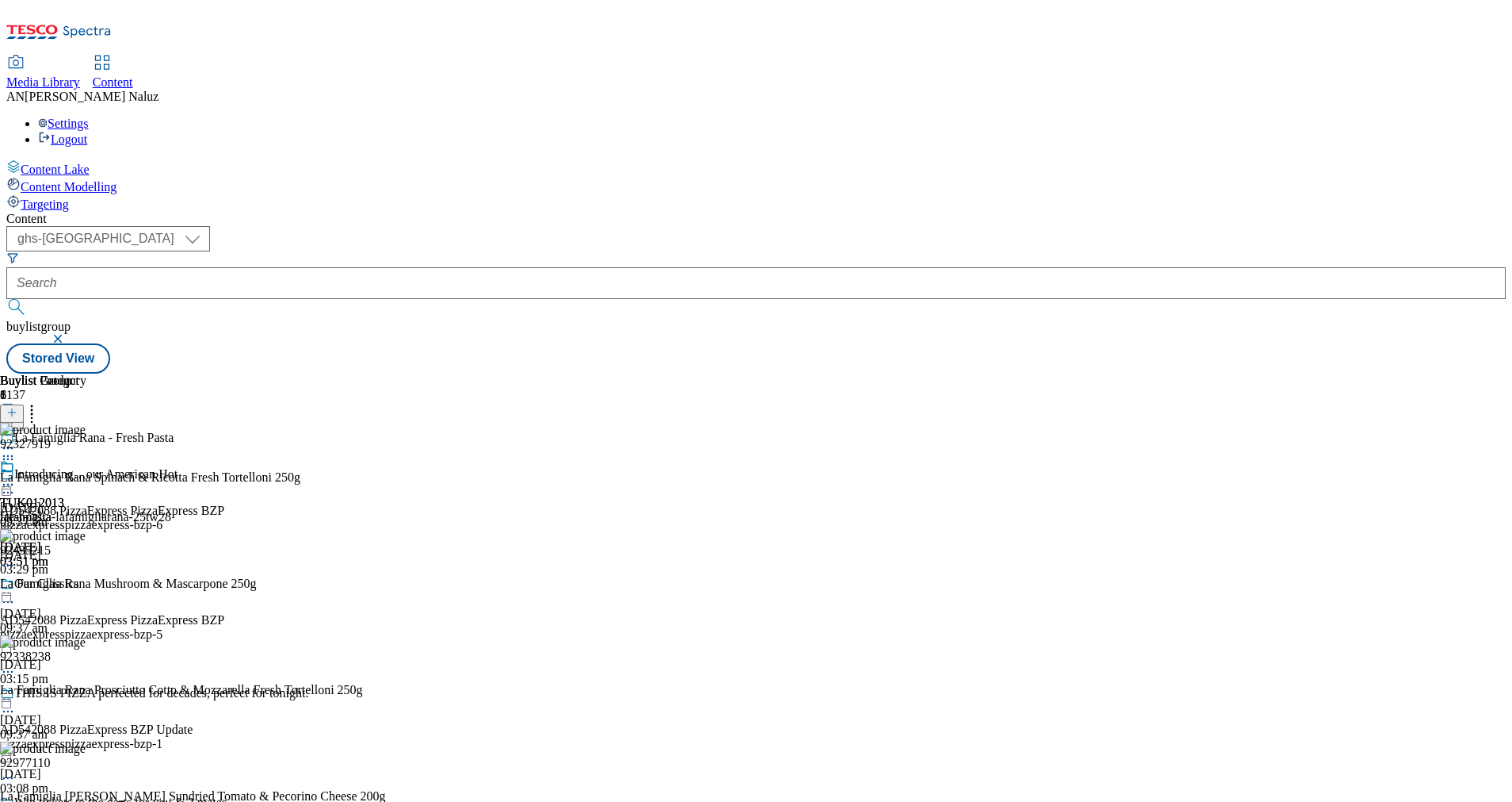
click at [16, 477] on icon at bounding box center [7, 484] width 16 height 16
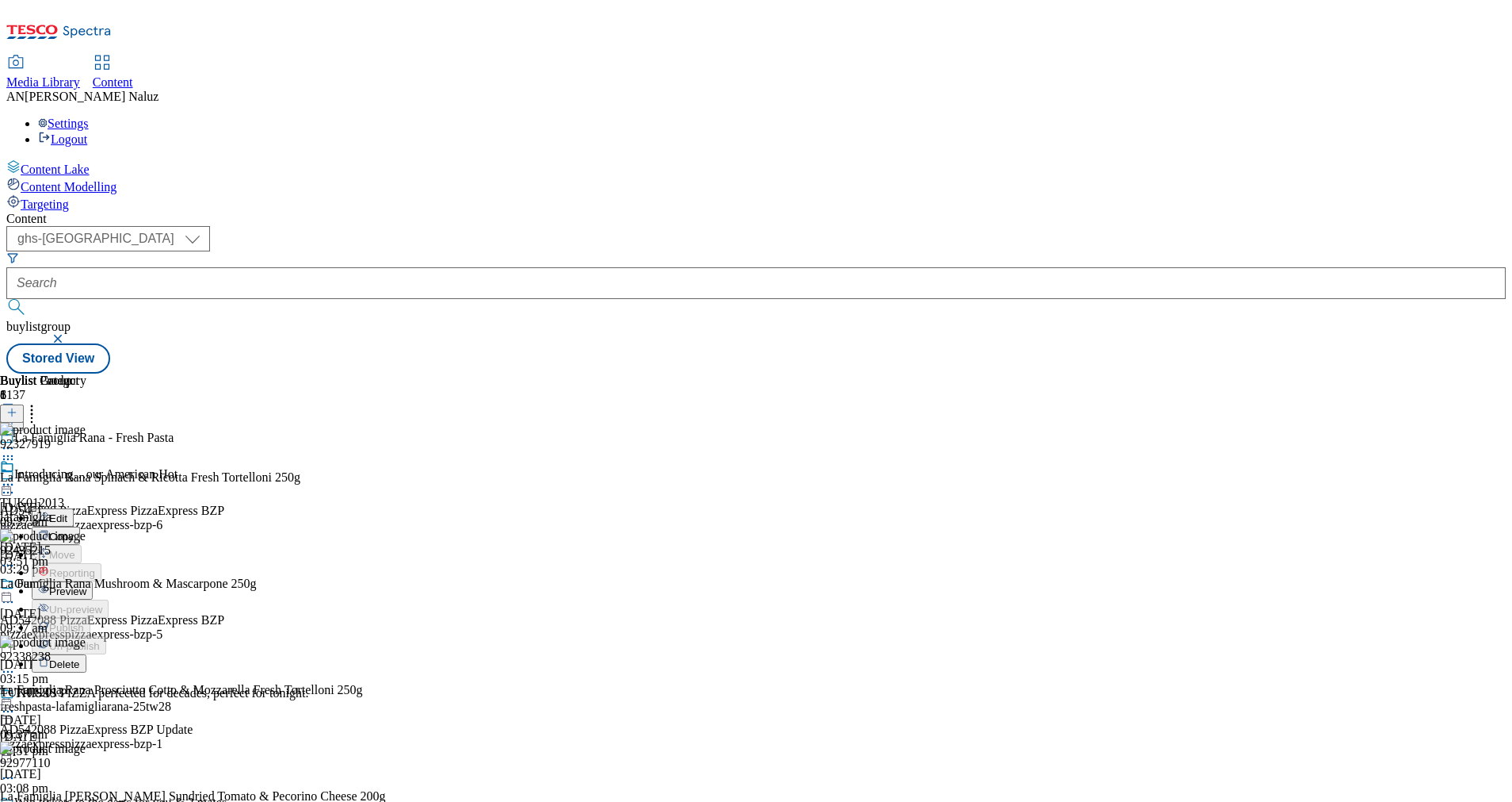
click at [86, 585] on span "Preview" at bounding box center [67, 591] width 37 height 12
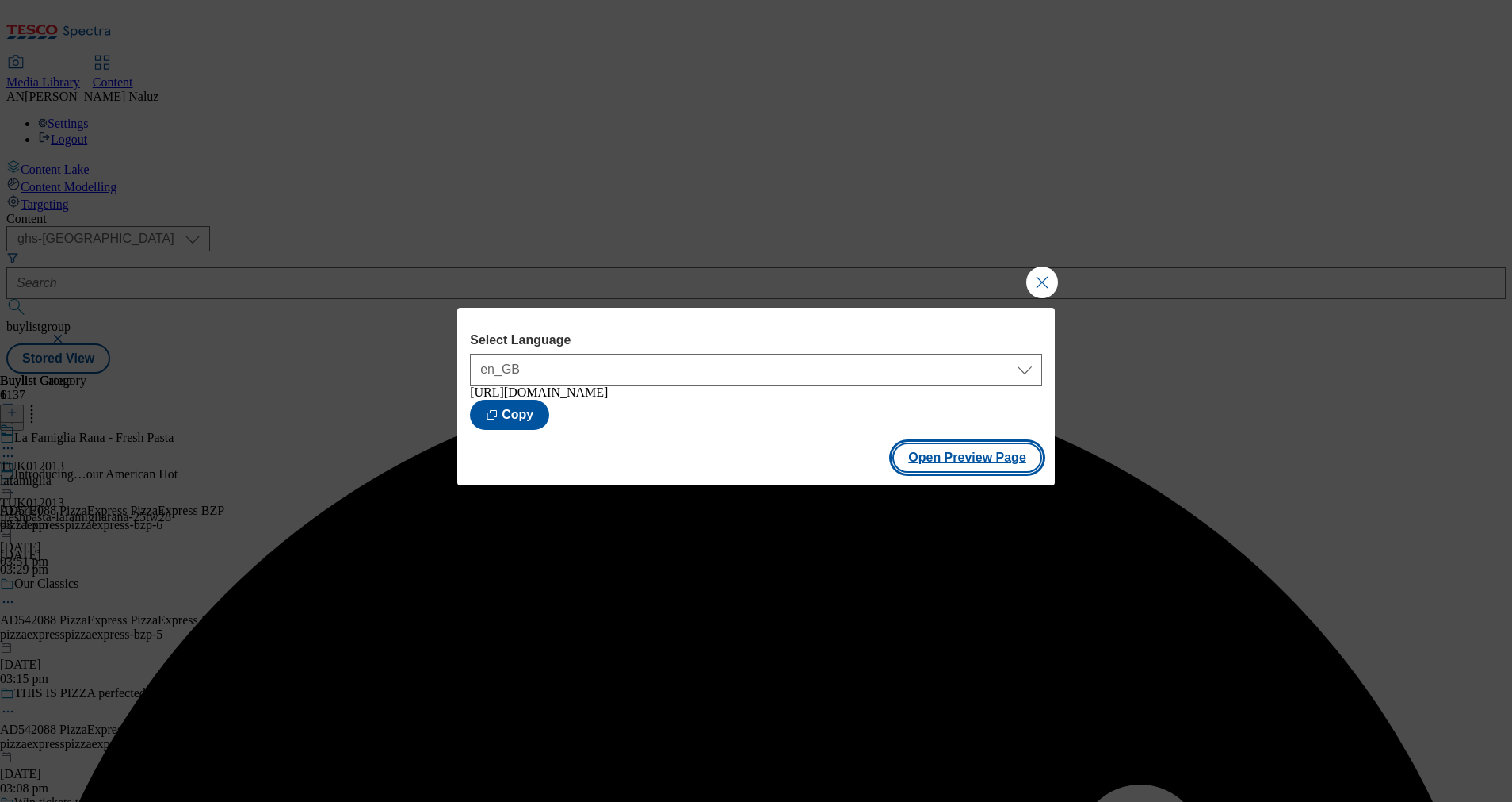
click at [953, 453] on button "Open Preview Page" at bounding box center [967, 457] width 149 height 30
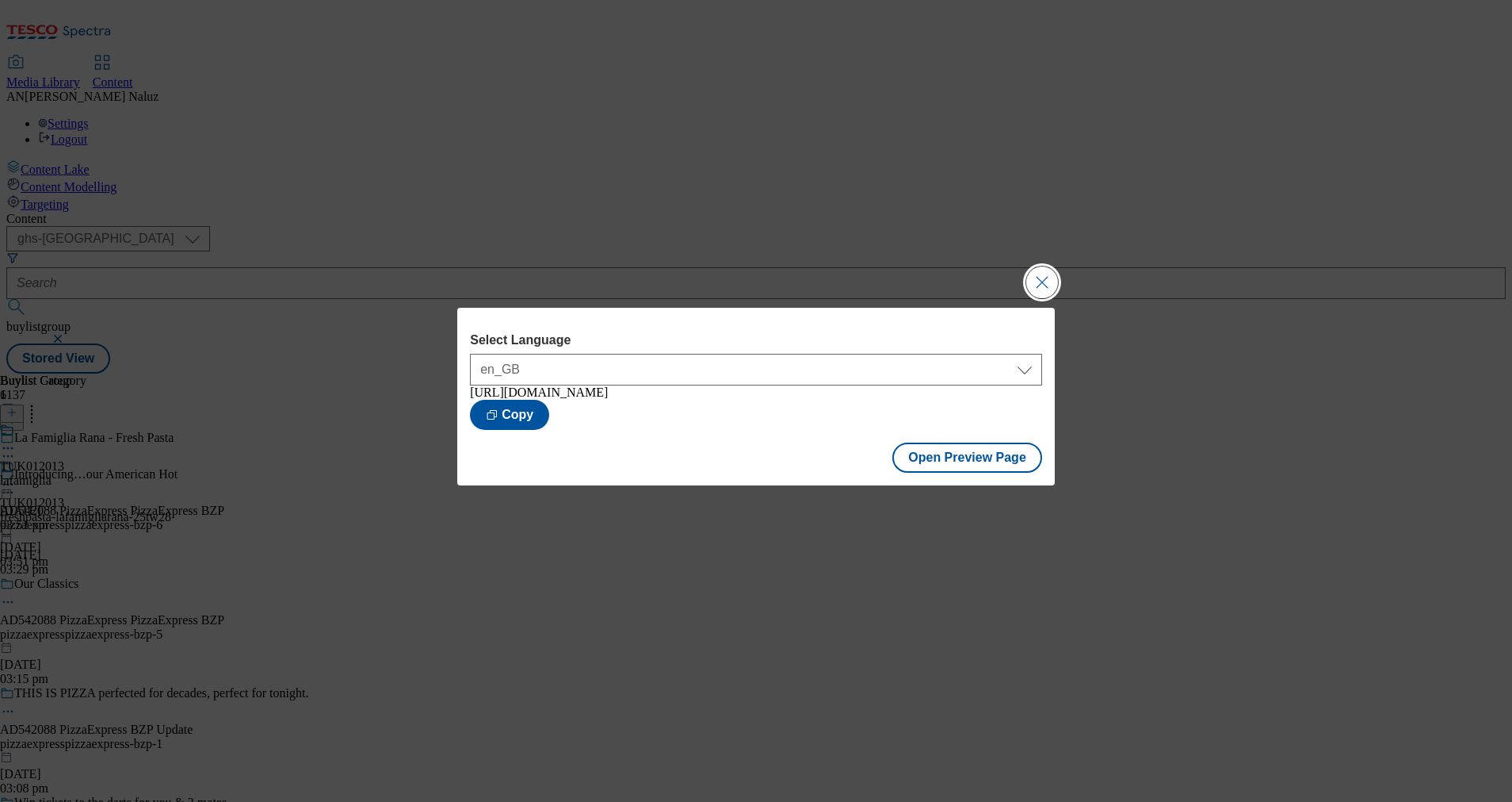
click at [1048, 279] on button "Close Modal" at bounding box center [1042, 282] width 32 height 32
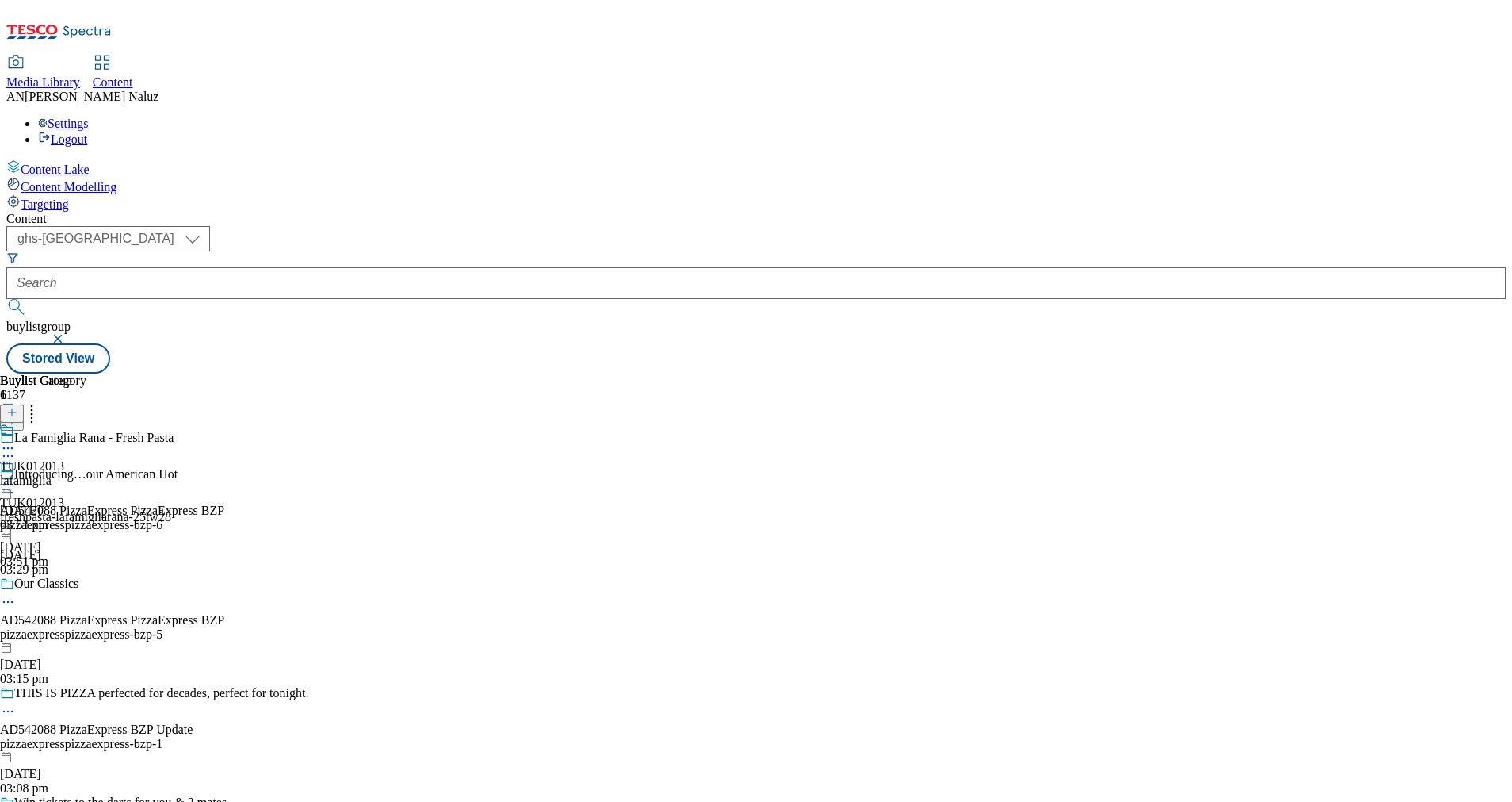
click at [16, 477] on icon at bounding box center [7, 484] width 16 height 16
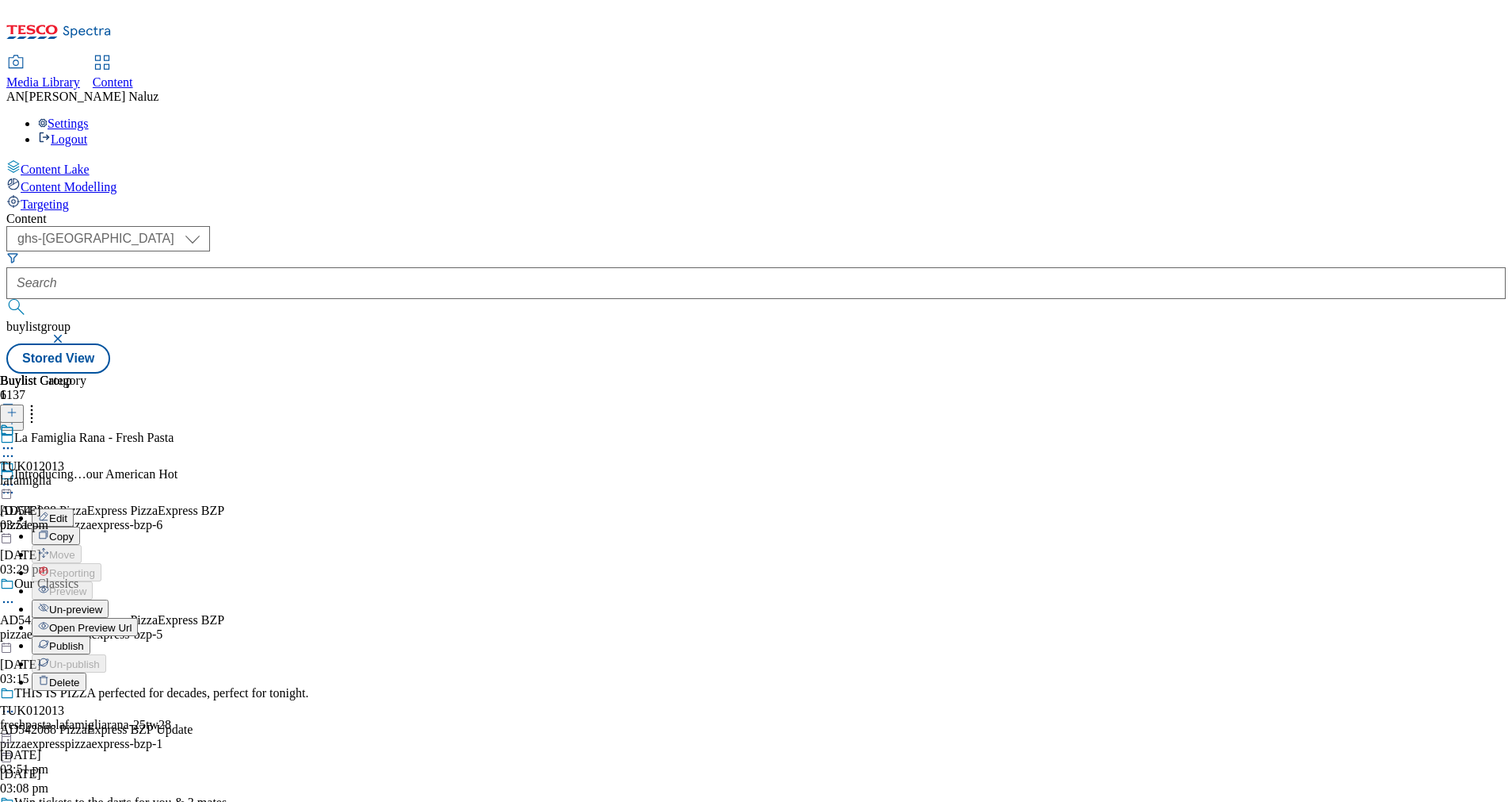
click at [90, 636] on button "Publish" at bounding box center [61, 645] width 58 height 18
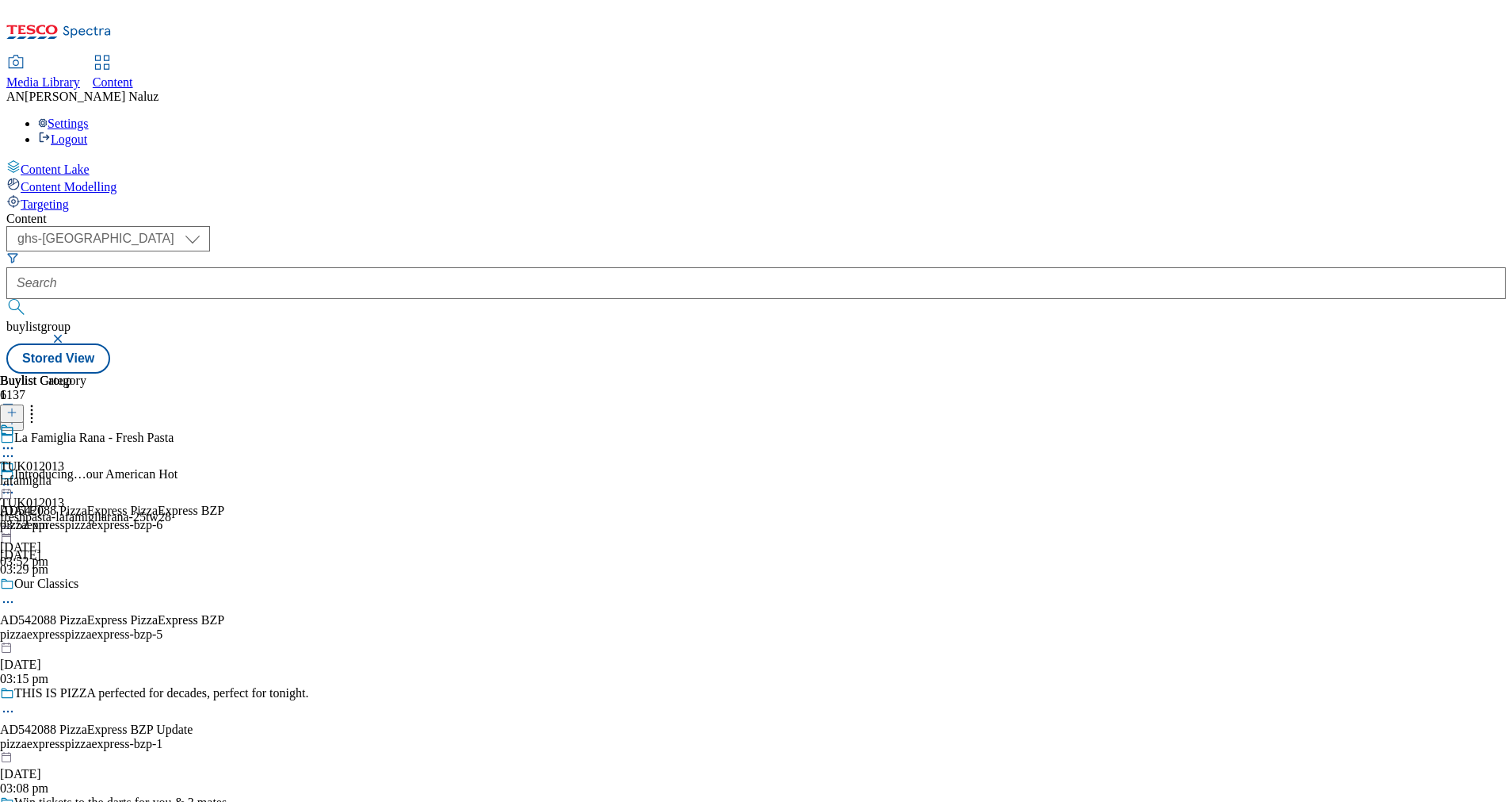
click at [86, 473] on div "lafamiglia" at bounding box center [43, 480] width 86 height 14
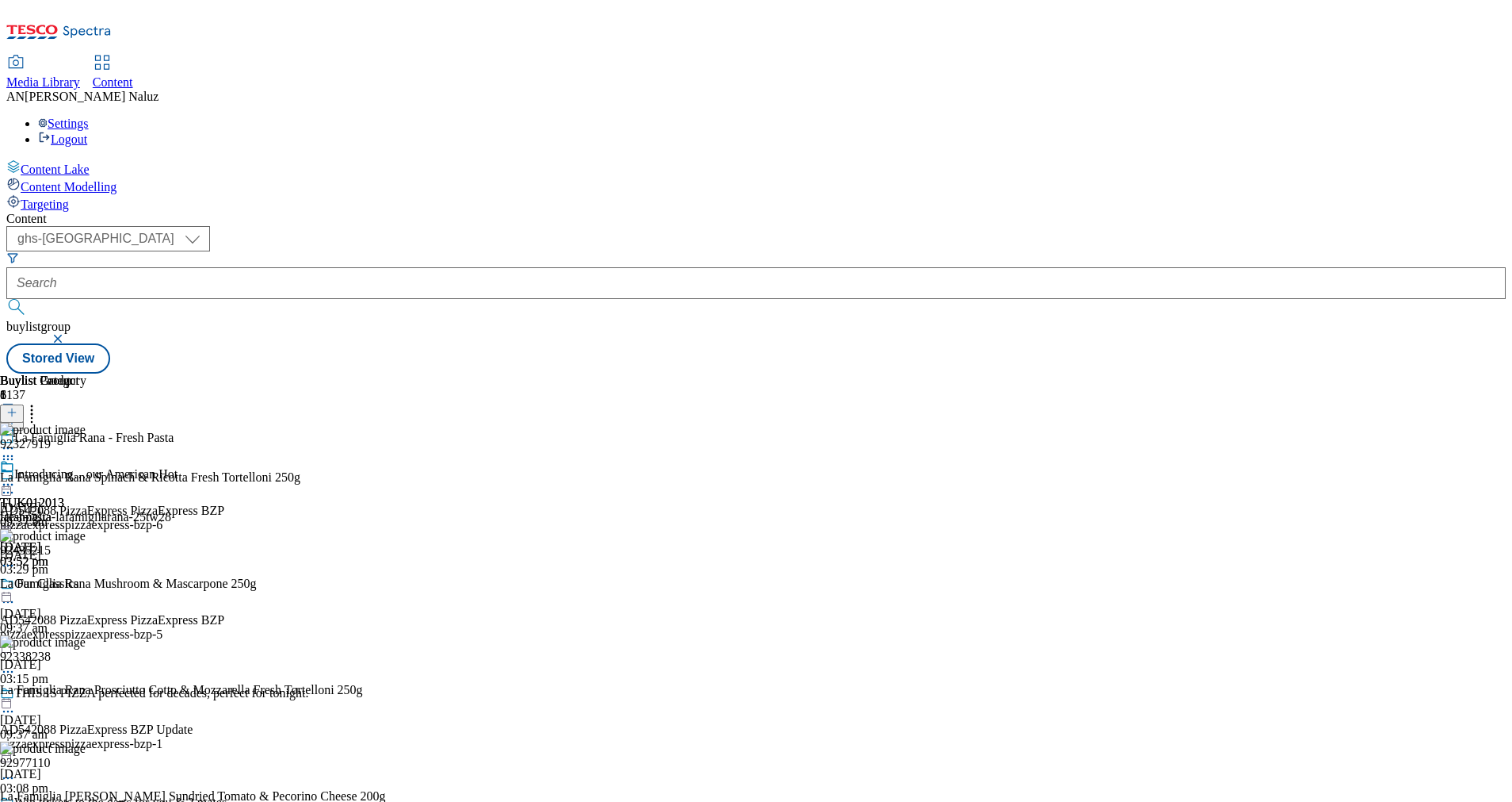
click at [86, 509] on div "lafamiglia" at bounding box center [43, 516] width 86 height 14
click at [1452, 374] on div "Buylist Group 6137 La Famiglia Rana - Fresh Pasta Introducing…our American Hot …" at bounding box center [756, 374] width 1500 height 0
click at [1144, 374] on div "Buylist Product 8 92327919 La Famiglia Rana Spinach & Ricotta Fresh Tortelloni …" at bounding box center [756, 374] width 1500 height 0
click at [22, 212] on div "Content Lake Content Modelling Targeting" at bounding box center [756, 186] width 1500 height 53
